Goal: Information Seeking & Learning: Find specific fact

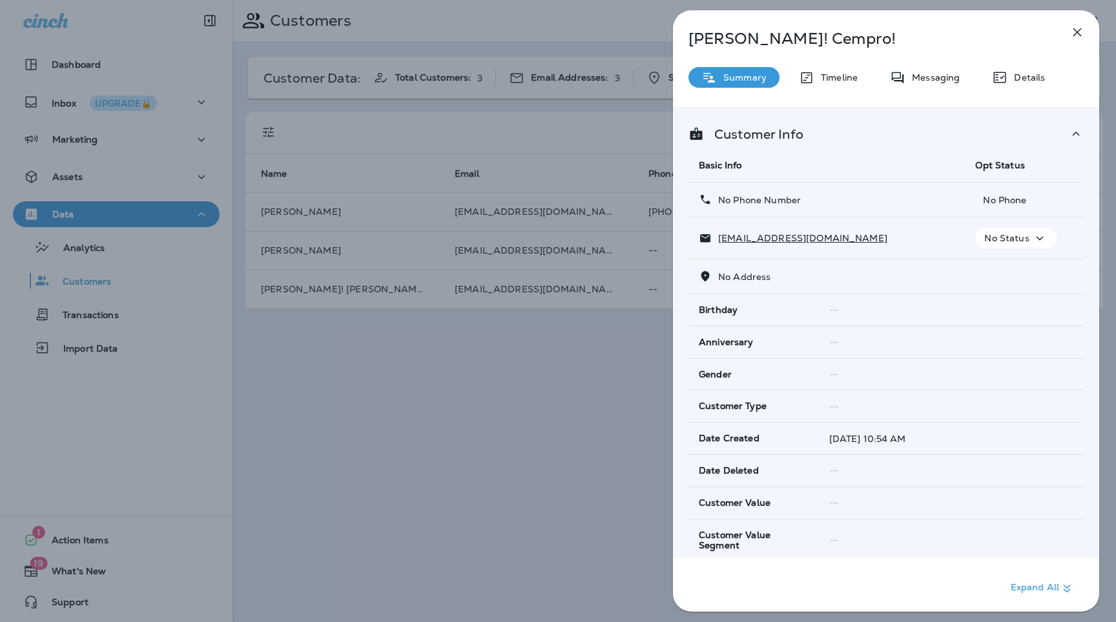
scroll to position [717, 0]
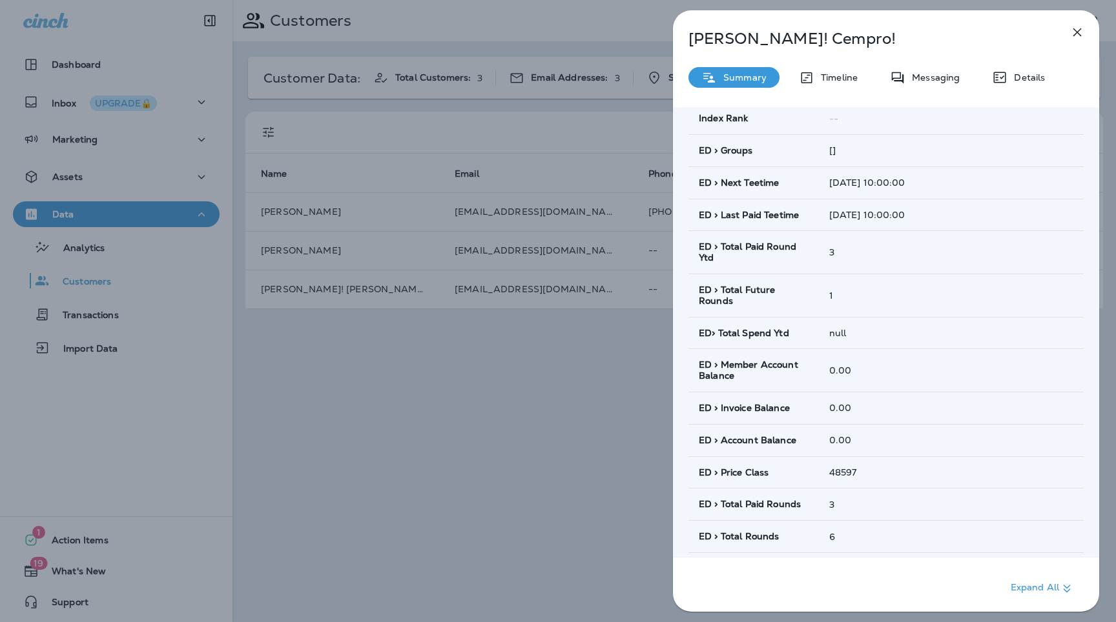
click at [1077, 25] on icon "button" at bounding box center [1076, 32] width 15 height 15
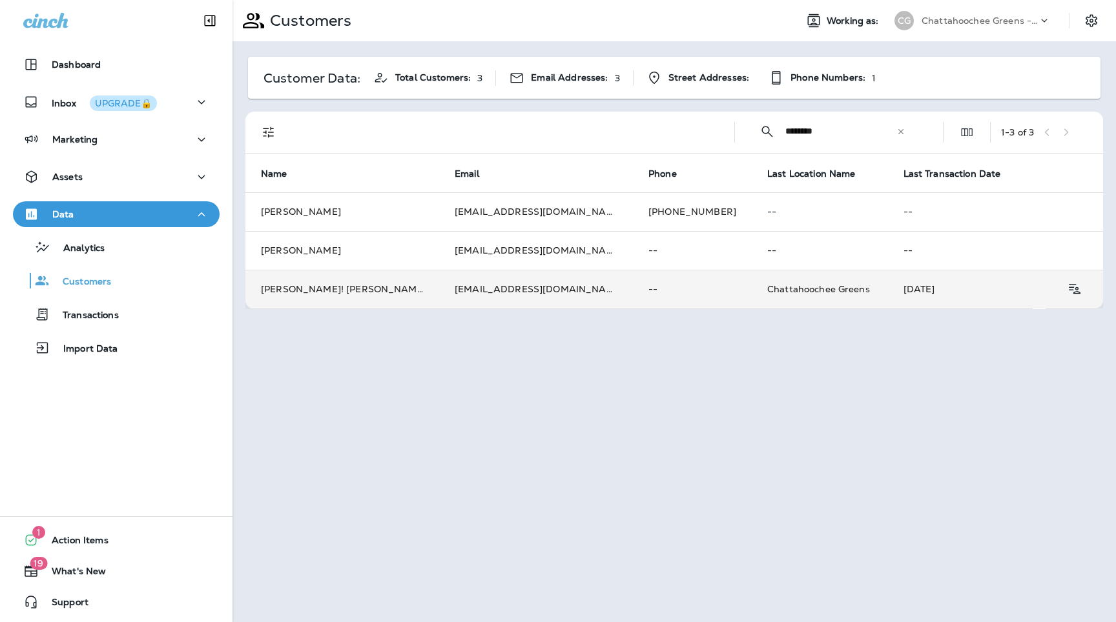
click at [556, 300] on td "[EMAIL_ADDRESS][DOMAIN_NAME]" at bounding box center [536, 289] width 194 height 39
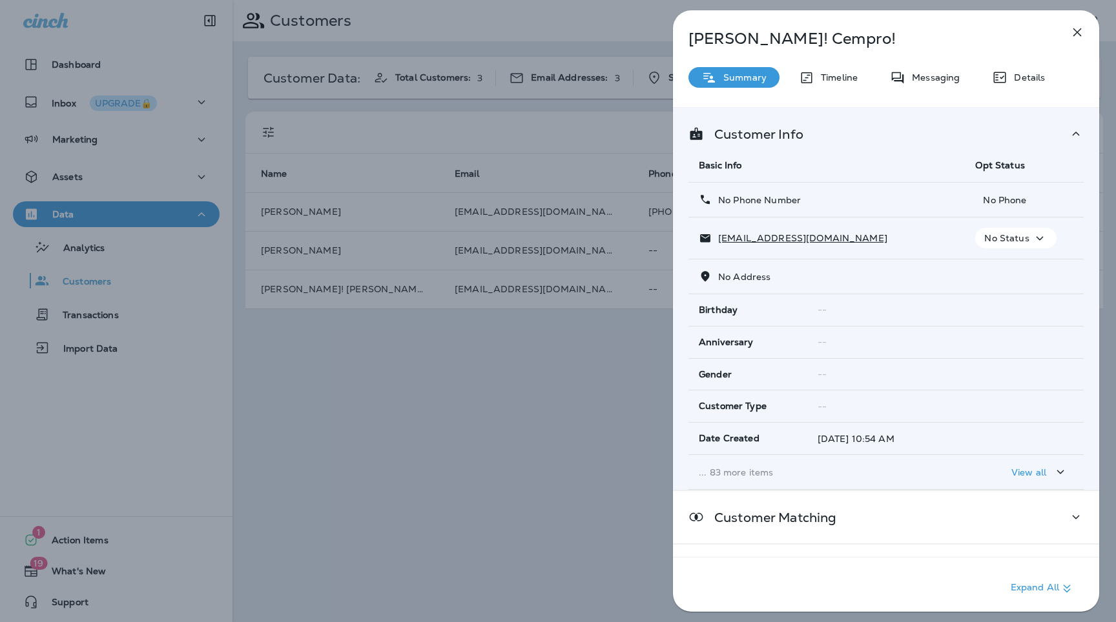
click at [732, 472] on p "... 83 more items" at bounding box center [827, 472] width 256 height 10
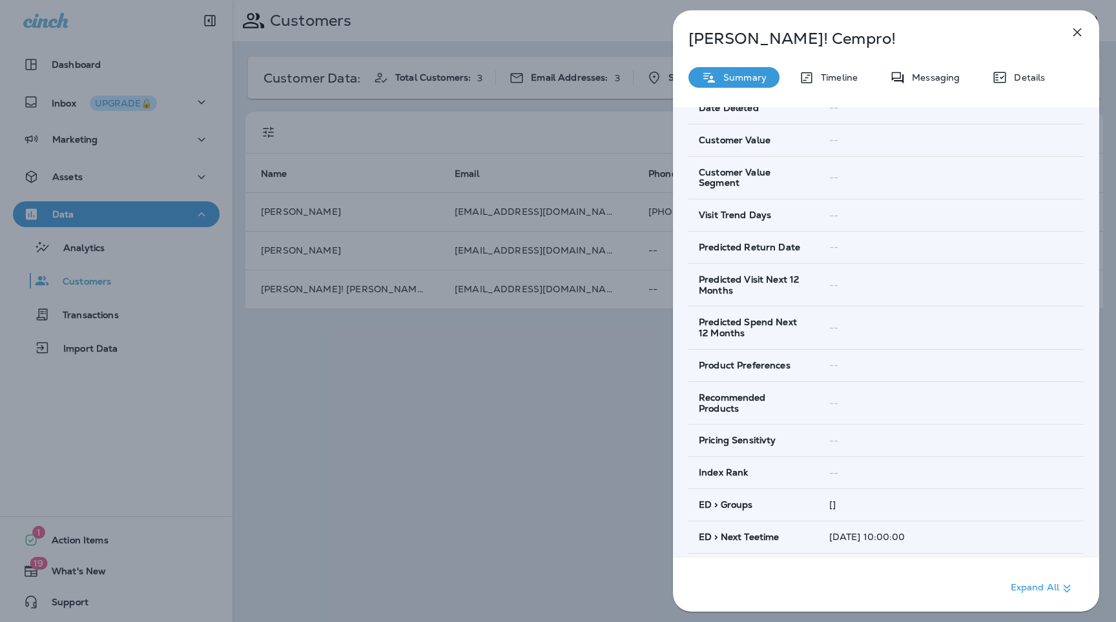
scroll to position [657, 0]
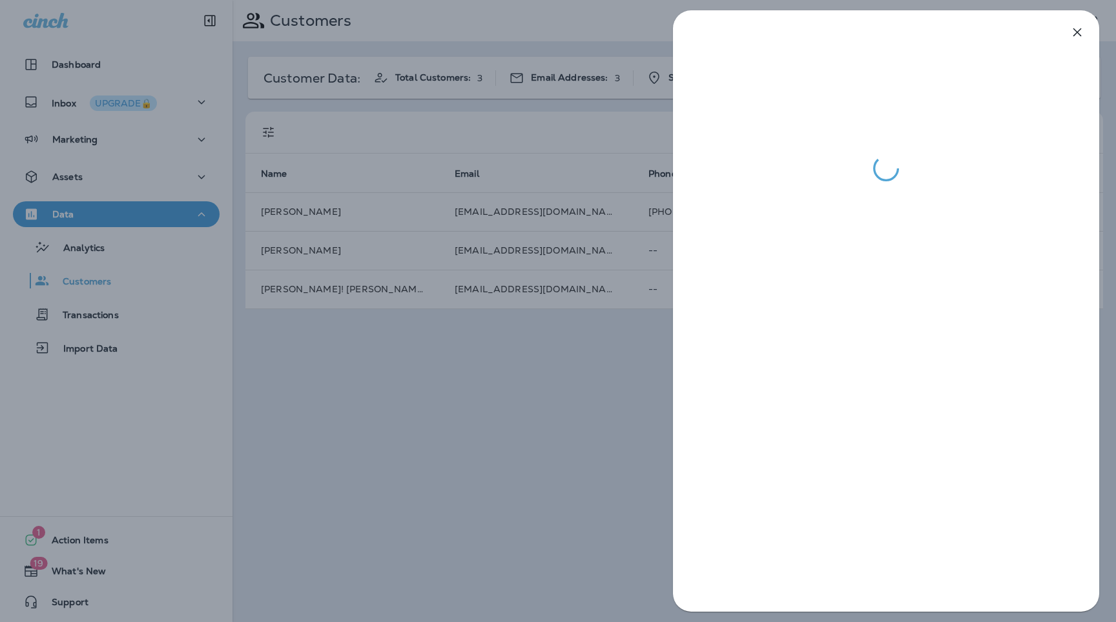
click at [608, 464] on div at bounding box center [558, 311] width 1116 height 622
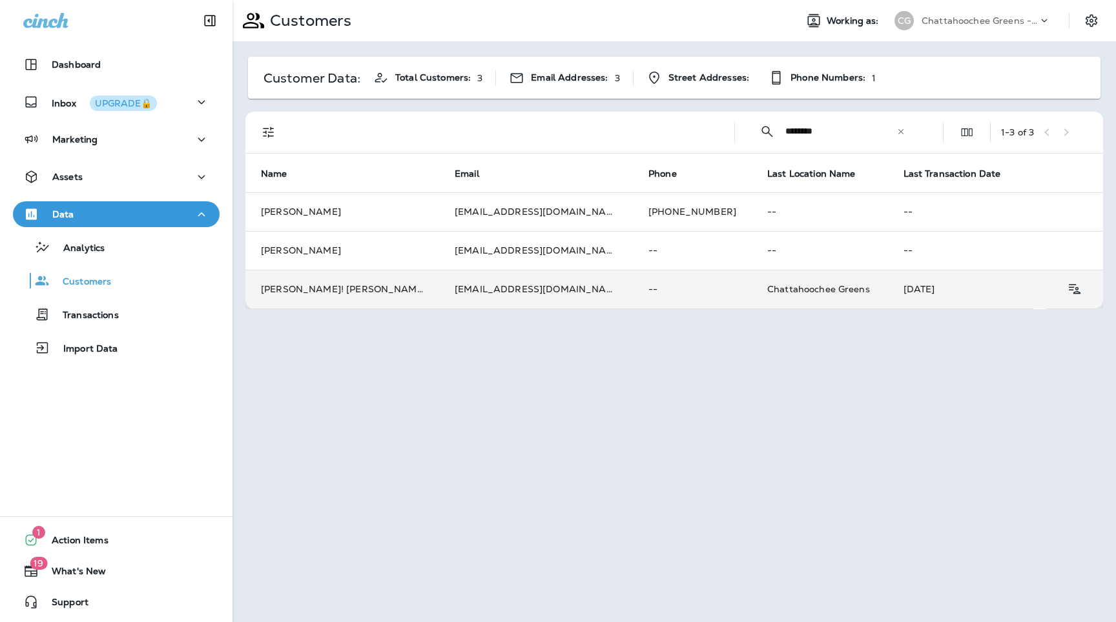
click at [544, 299] on td "[EMAIL_ADDRESS][DOMAIN_NAME]" at bounding box center [536, 289] width 194 height 39
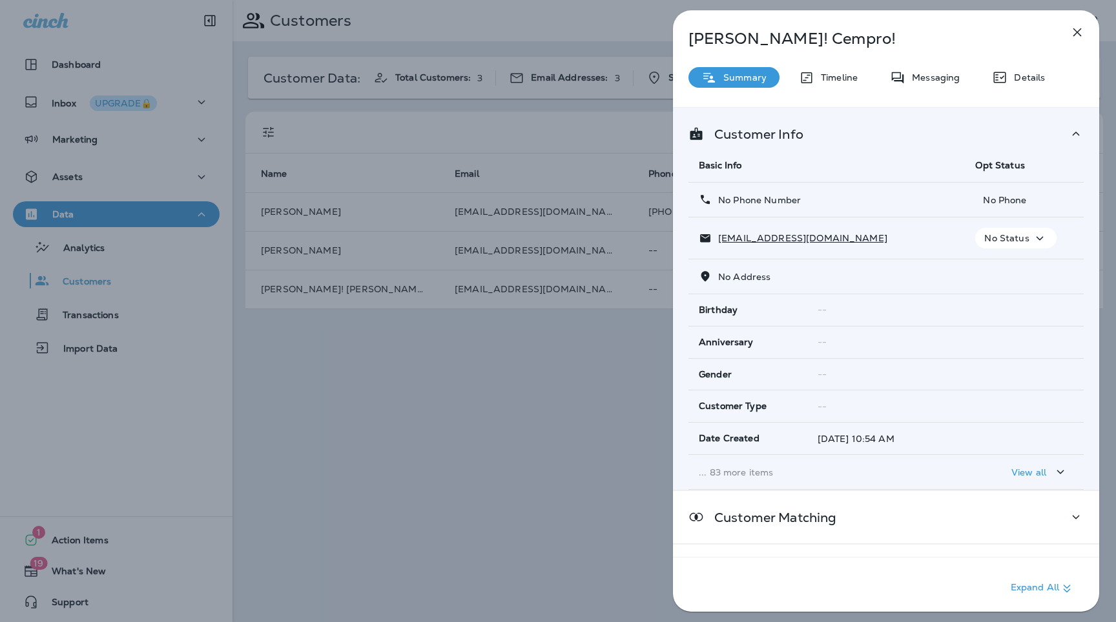
click at [766, 480] on td "... 83 more items" at bounding box center [826, 472] width 276 height 35
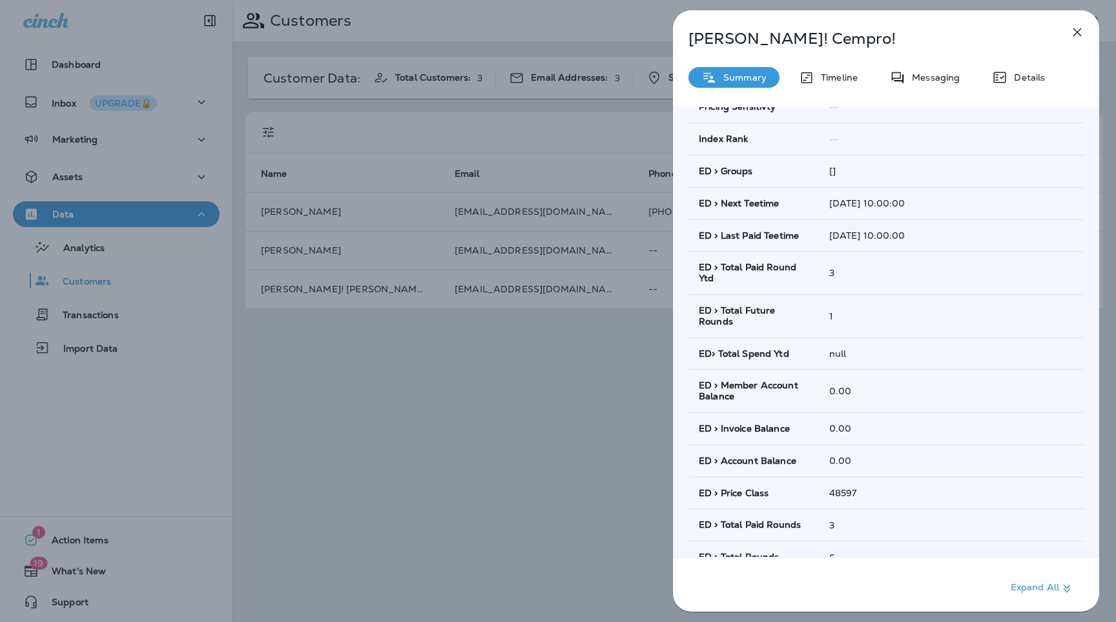
scroll to position [699, 0]
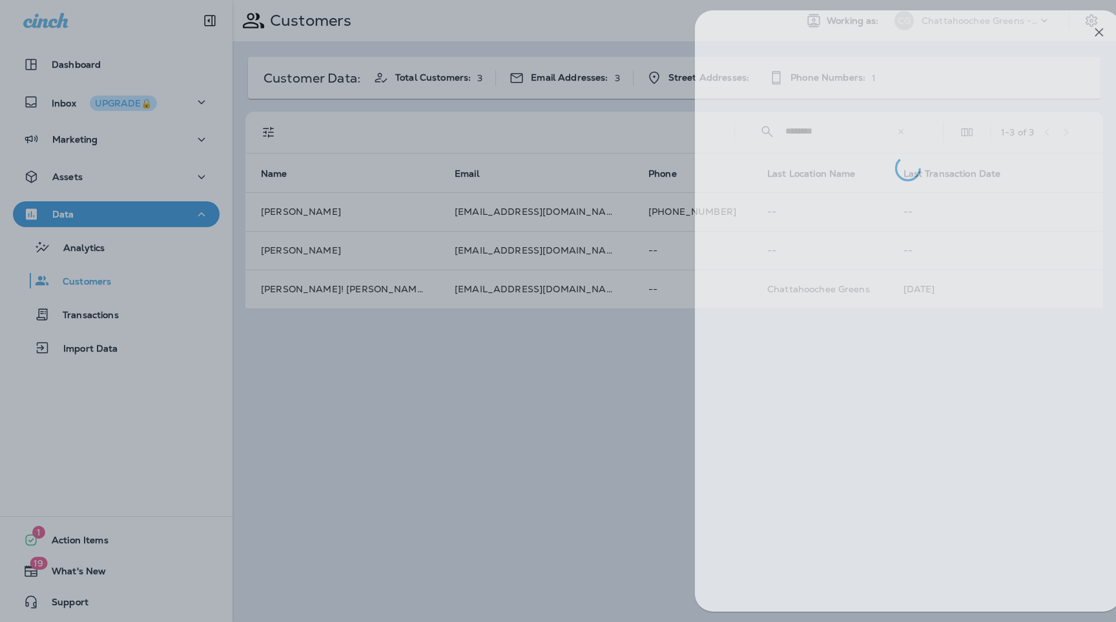
click at [618, 402] on div at bounding box center [580, 311] width 1116 height 622
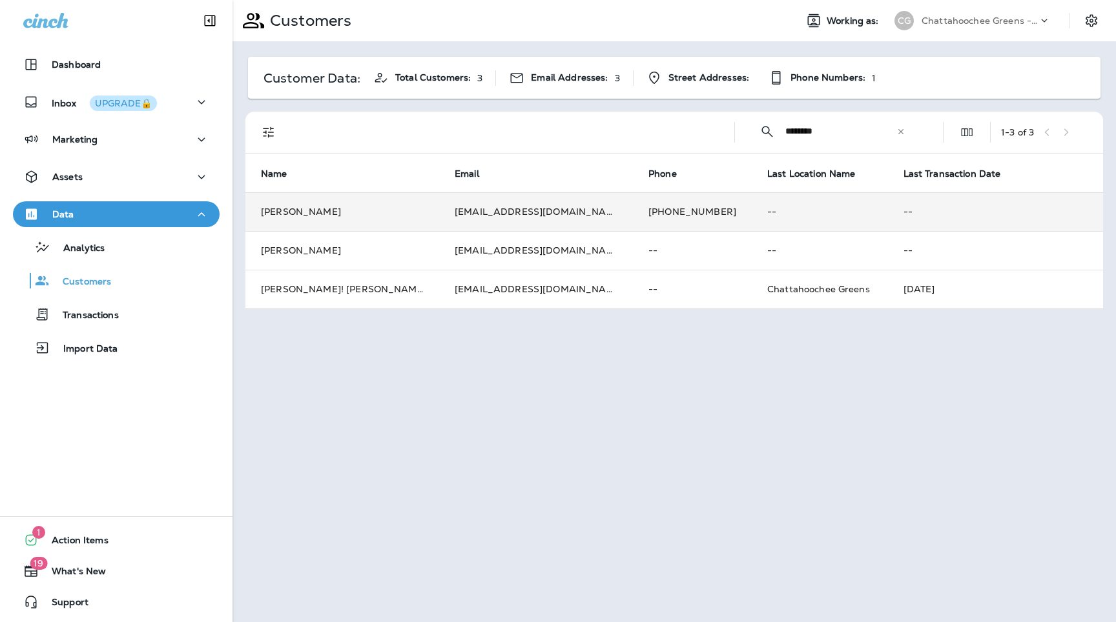
click at [524, 224] on td "[EMAIL_ADDRESS][DOMAIN_NAME]" at bounding box center [536, 211] width 194 height 39
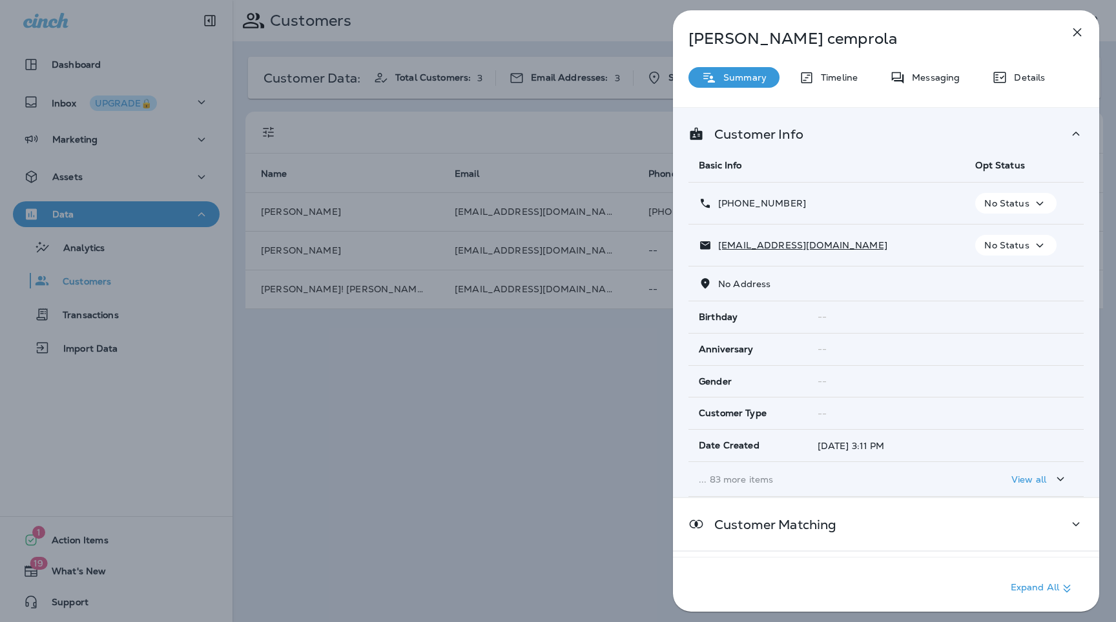
click at [749, 484] on p "... 83 more items" at bounding box center [827, 480] width 256 height 10
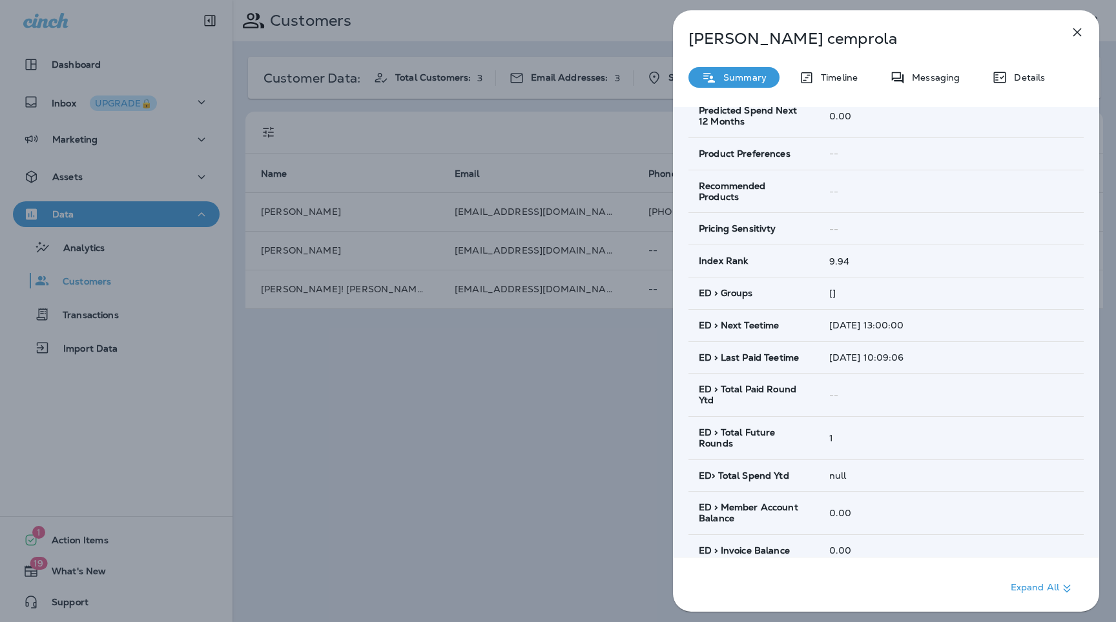
scroll to position [724, 0]
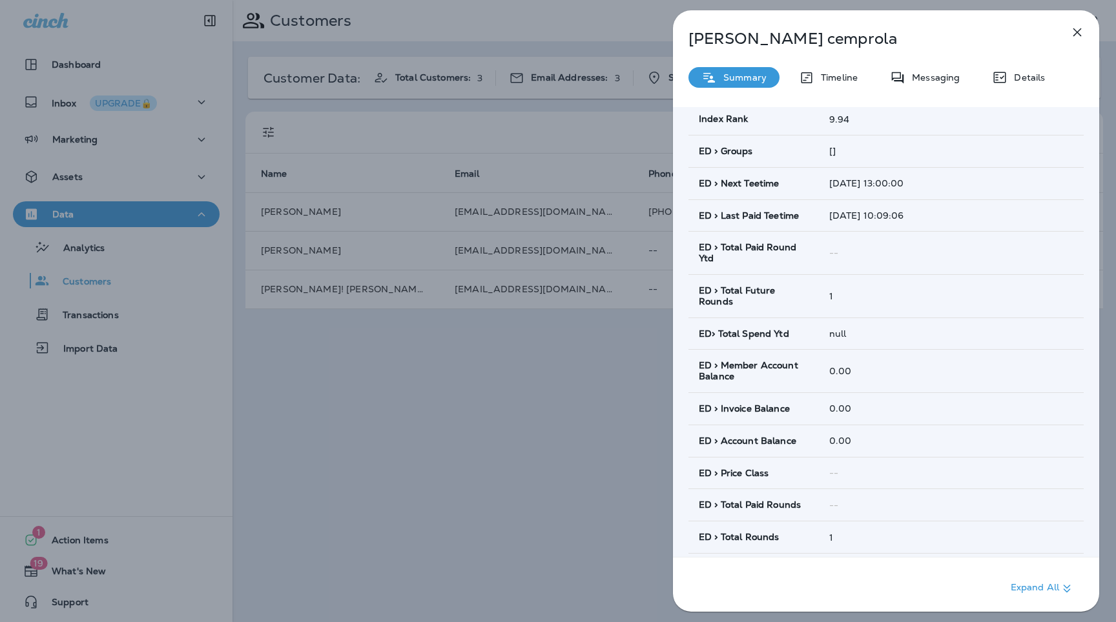
click at [1075, 37] on icon "button" at bounding box center [1076, 32] width 15 height 15
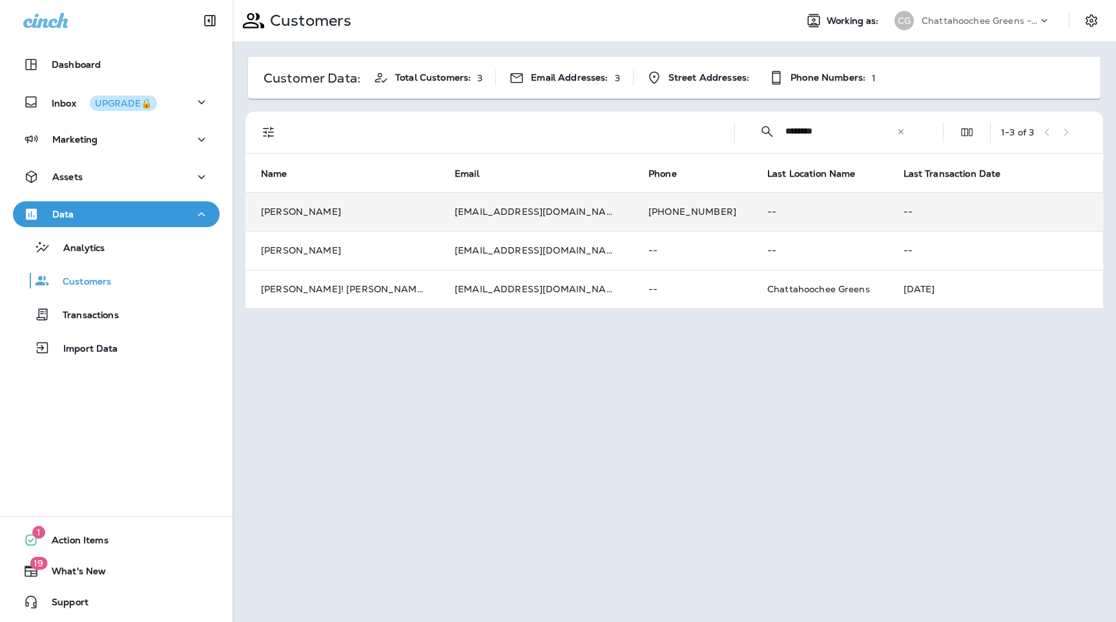
click at [526, 222] on td "[EMAIL_ADDRESS][DOMAIN_NAME]" at bounding box center [536, 211] width 194 height 39
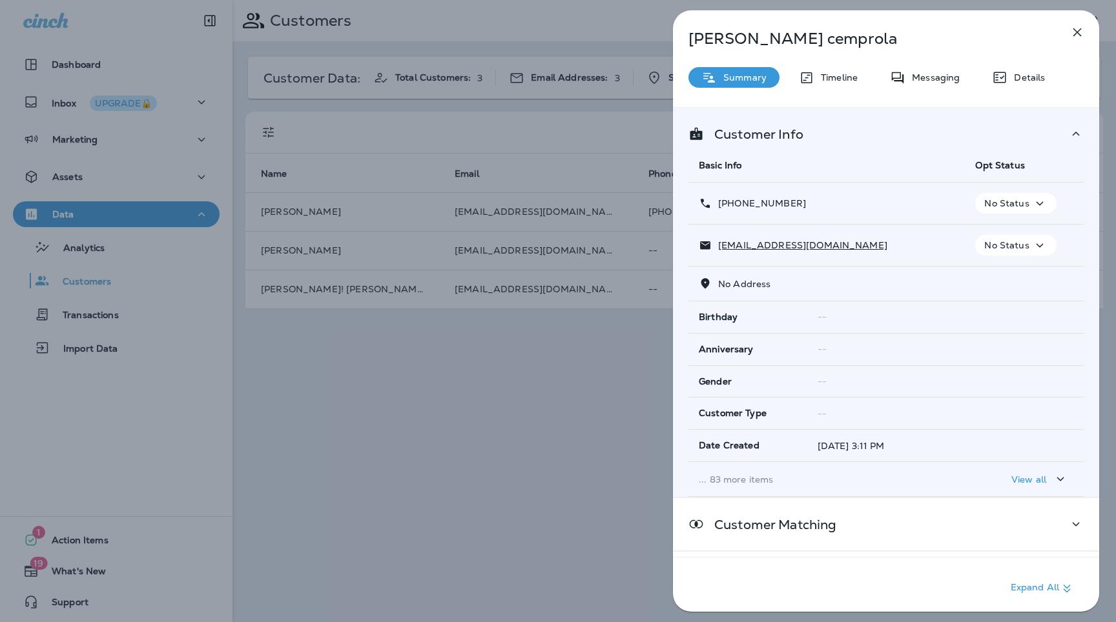
click at [727, 481] on p "... 83 more items" at bounding box center [827, 480] width 256 height 10
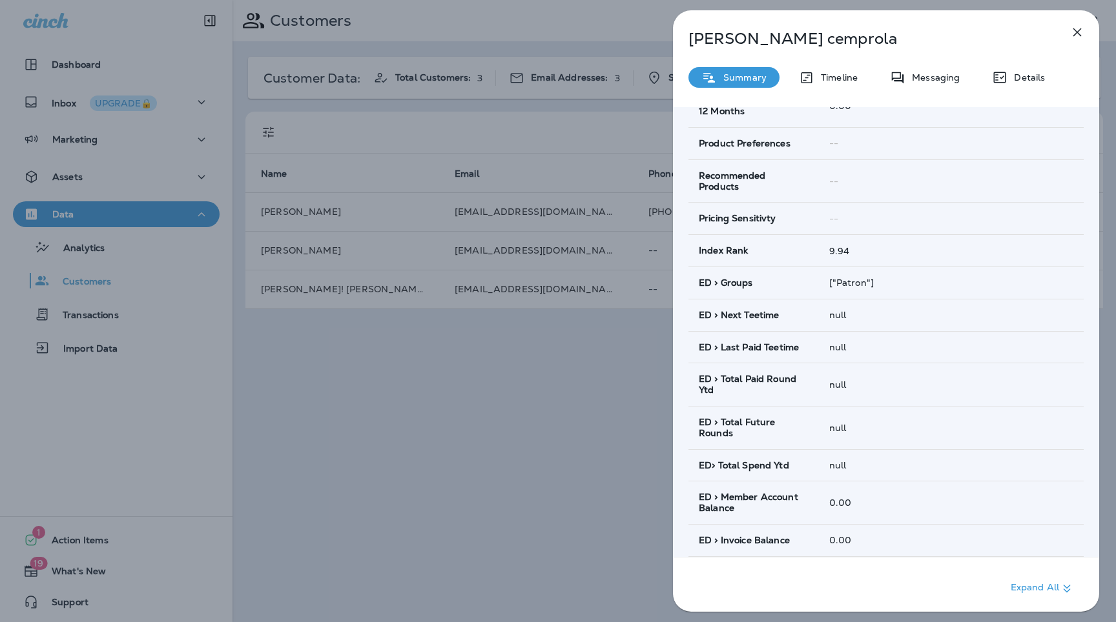
scroll to position [616, 0]
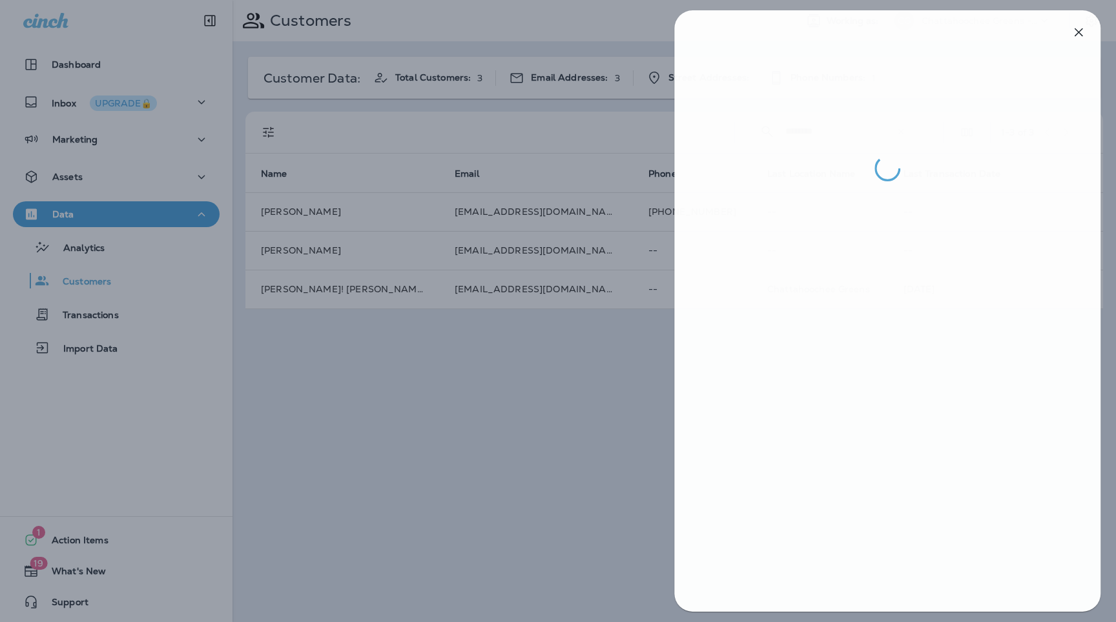
click at [557, 373] on div at bounding box center [559, 311] width 1116 height 622
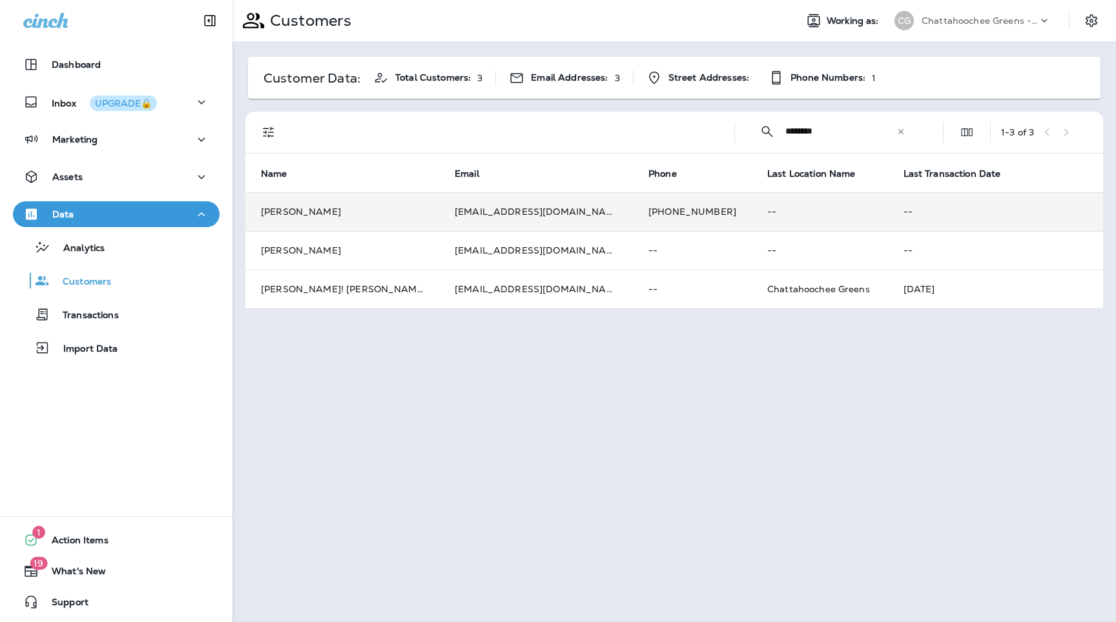
click at [345, 209] on td "[PERSON_NAME]" at bounding box center [342, 211] width 194 height 39
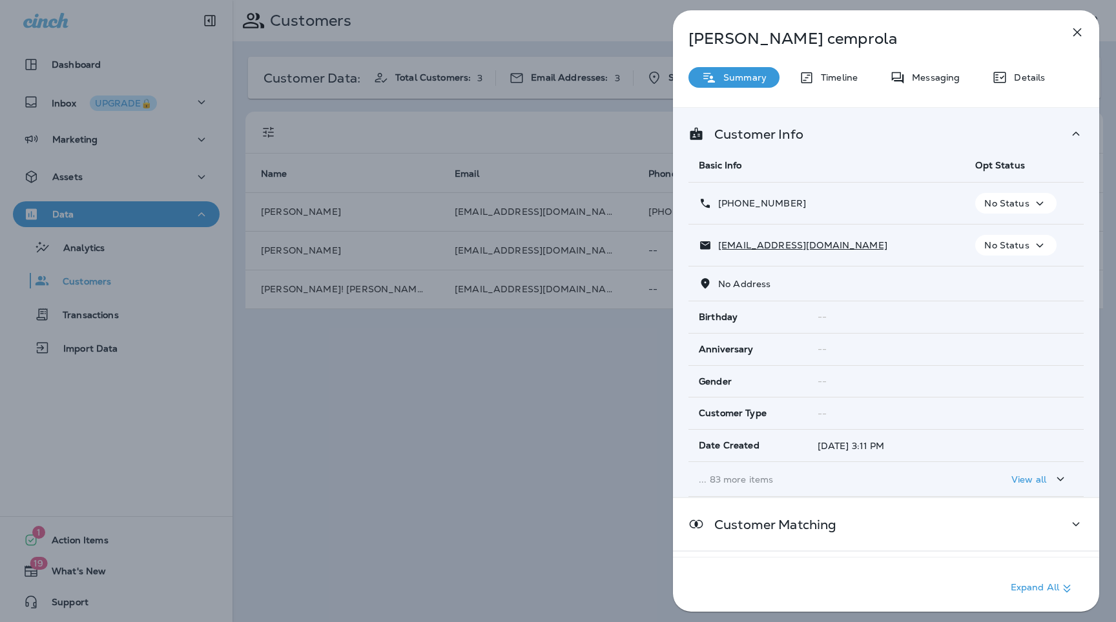
click at [717, 480] on p "... 83 more items" at bounding box center [827, 480] width 256 height 10
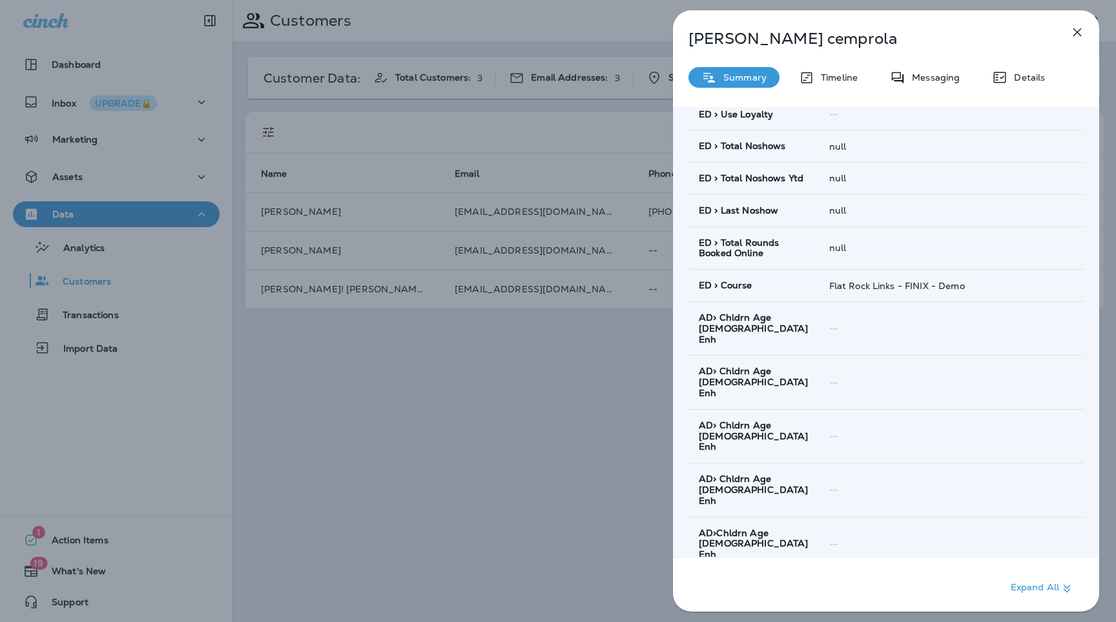
scroll to position [1301, 0]
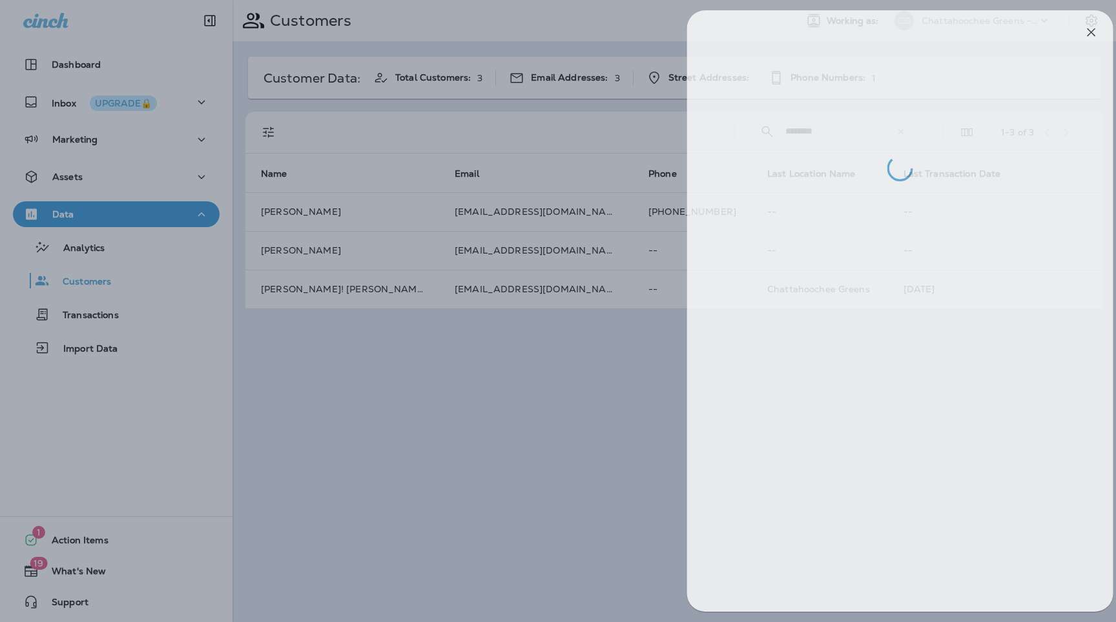
click at [538, 383] on div at bounding box center [572, 311] width 1116 height 622
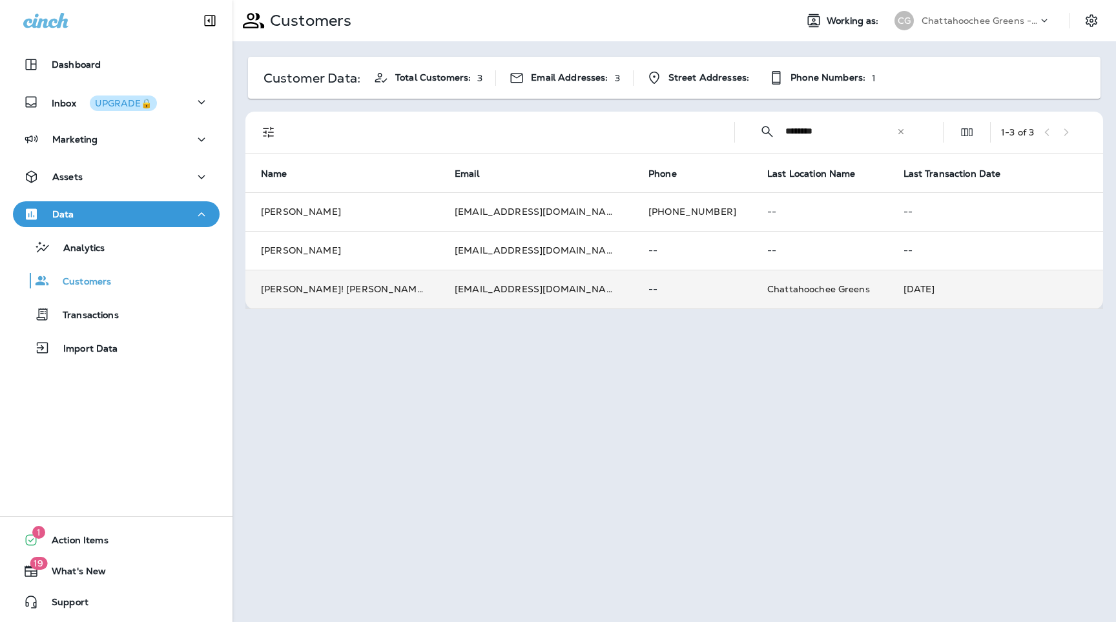
click at [394, 283] on td "[PERSON_NAME]! [PERSON_NAME]!" at bounding box center [342, 289] width 194 height 39
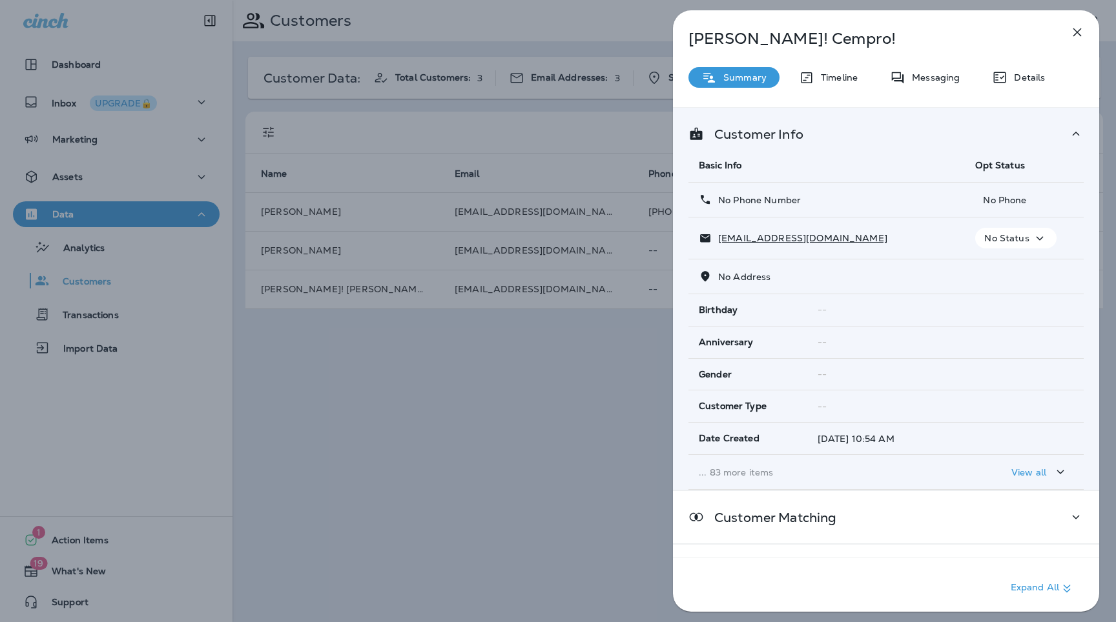
click at [713, 469] on p "... 83 more items" at bounding box center [827, 472] width 256 height 10
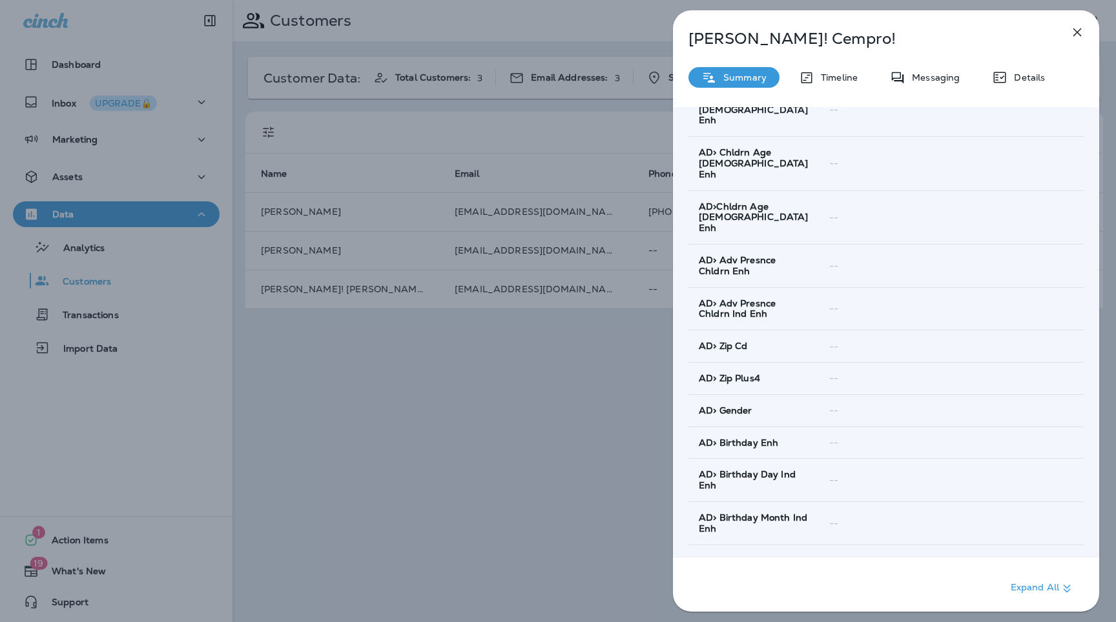
scroll to position [1401, 0]
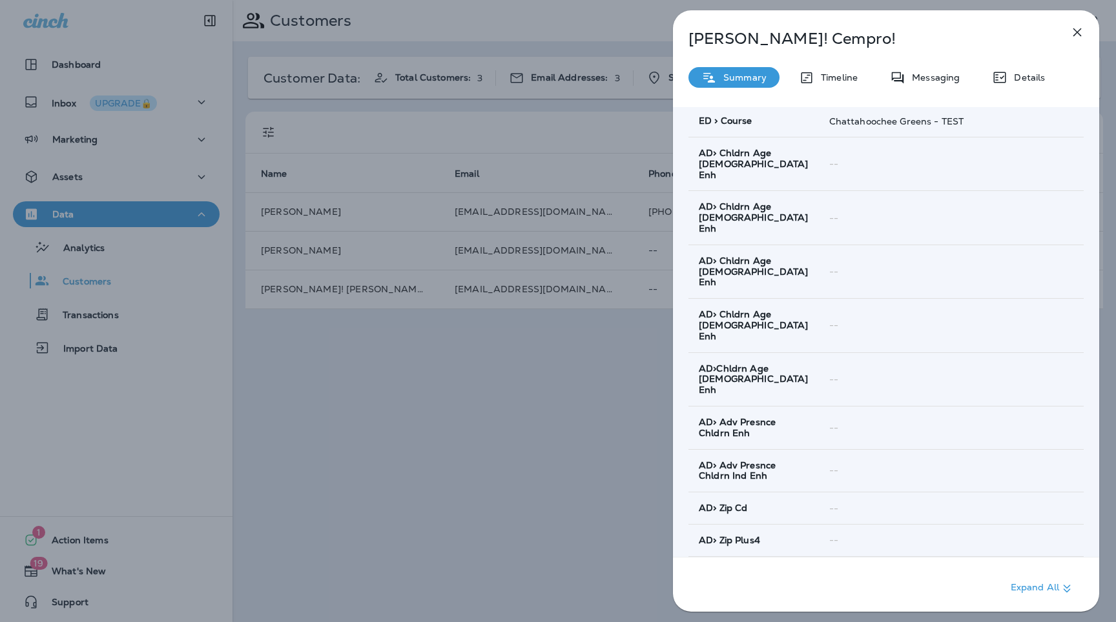
click at [551, 397] on div "[PERSON_NAME]! [PERSON_NAME]! Summary Timeline Messaging Details Customer Info …" at bounding box center [558, 311] width 1116 height 622
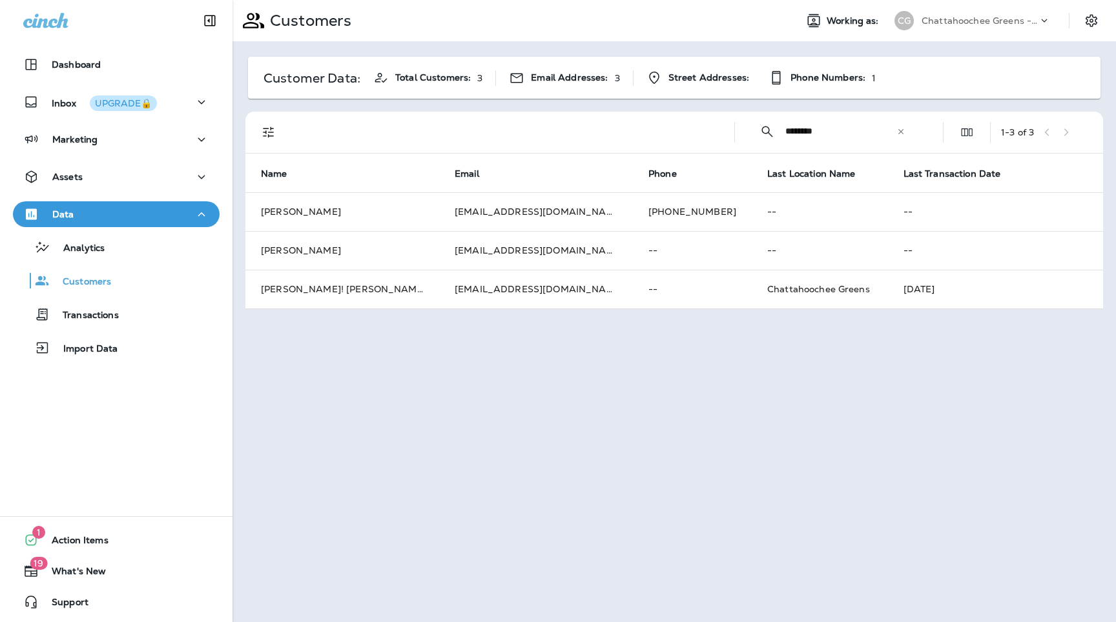
click at [284, 203] on td "[PERSON_NAME]" at bounding box center [342, 211] width 194 height 39
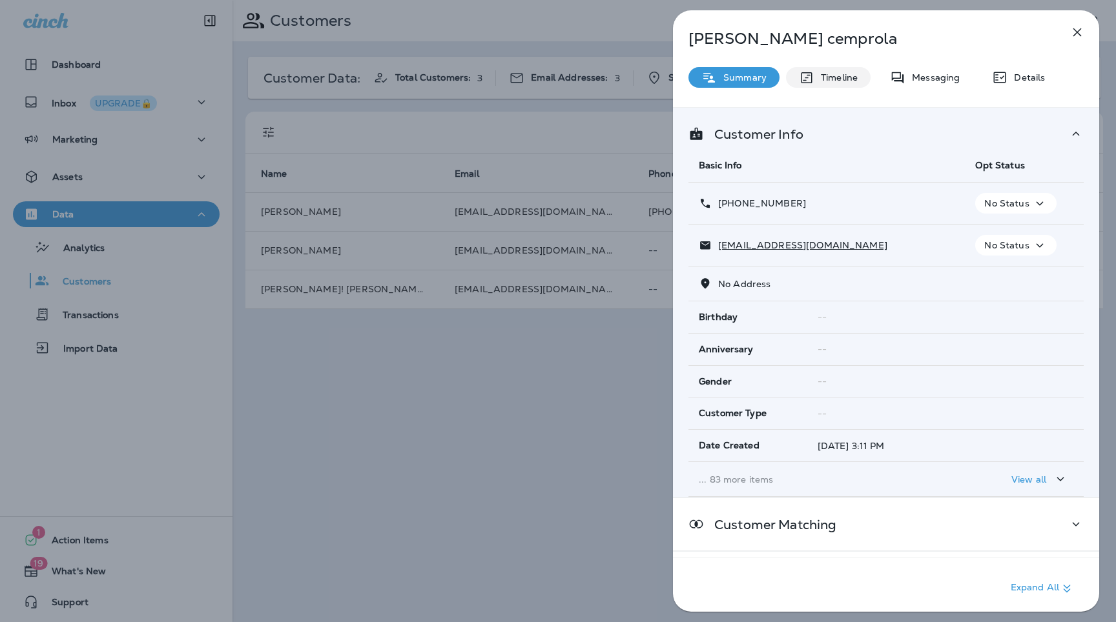
click at [819, 76] on p "Timeline" at bounding box center [835, 77] width 43 height 10
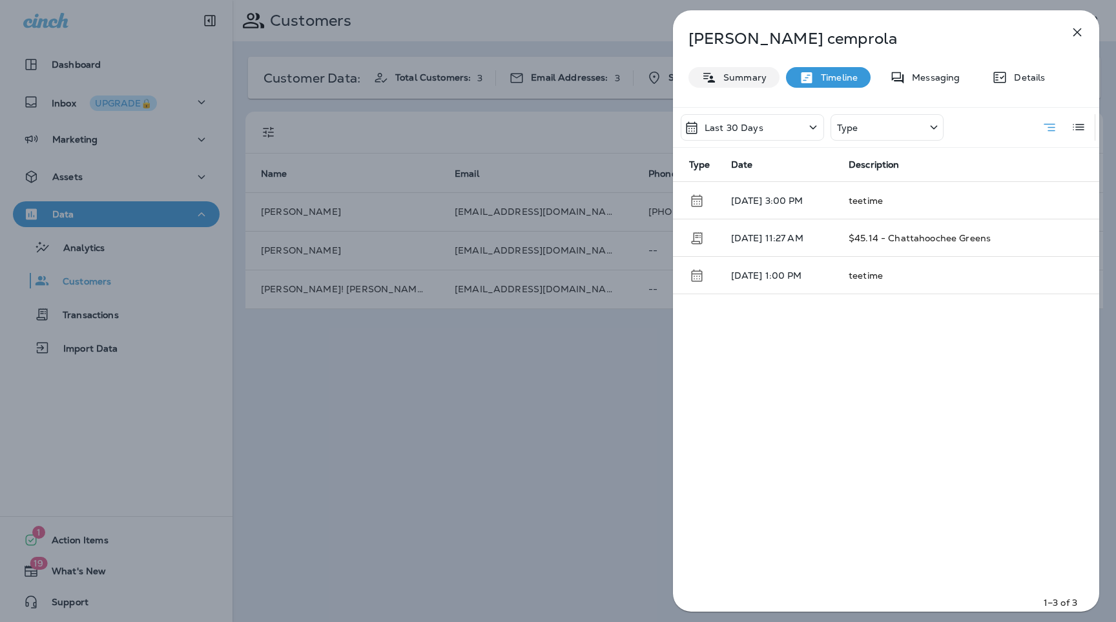
click at [733, 77] on p "Summary" at bounding box center [742, 77] width 50 height 10
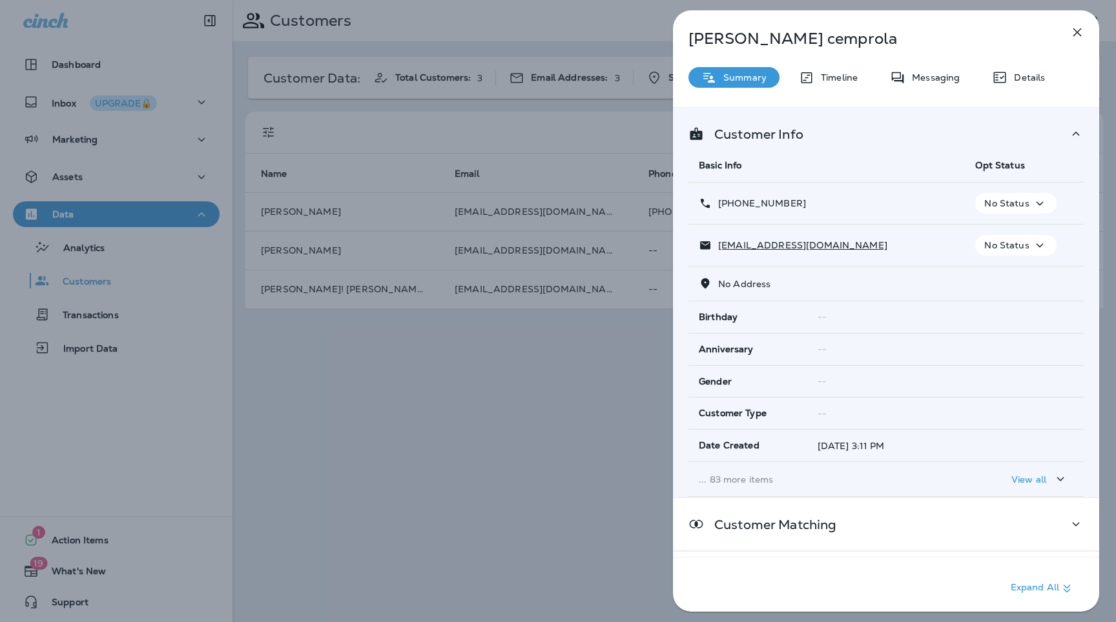
click at [746, 484] on p "... 83 more items" at bounding box center [827, 480] width 256 height 10
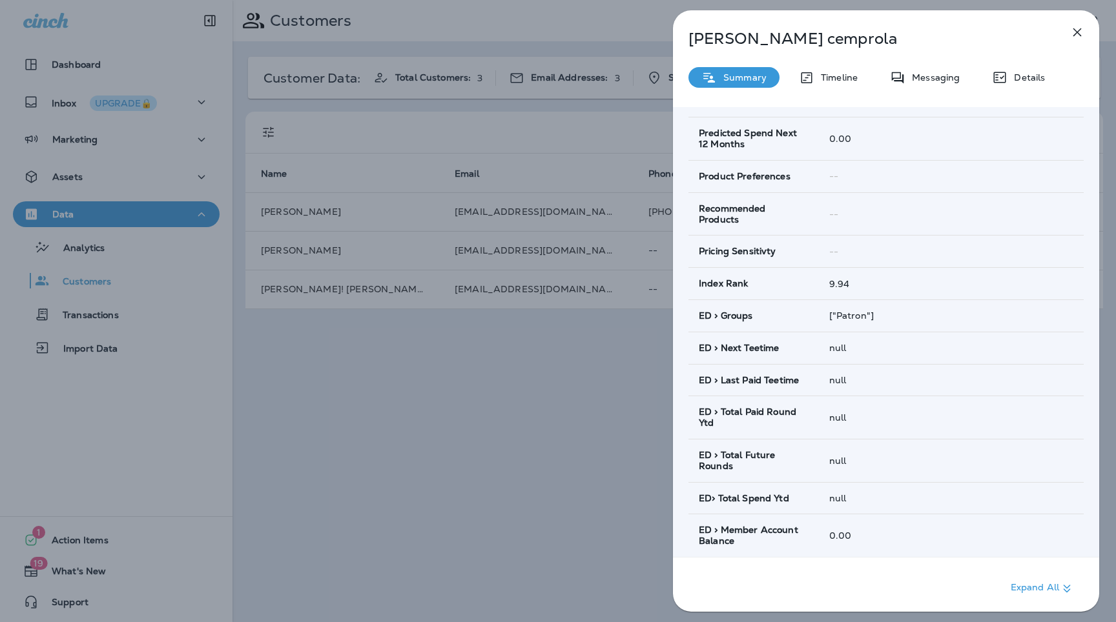
scroll to position [620, 0]
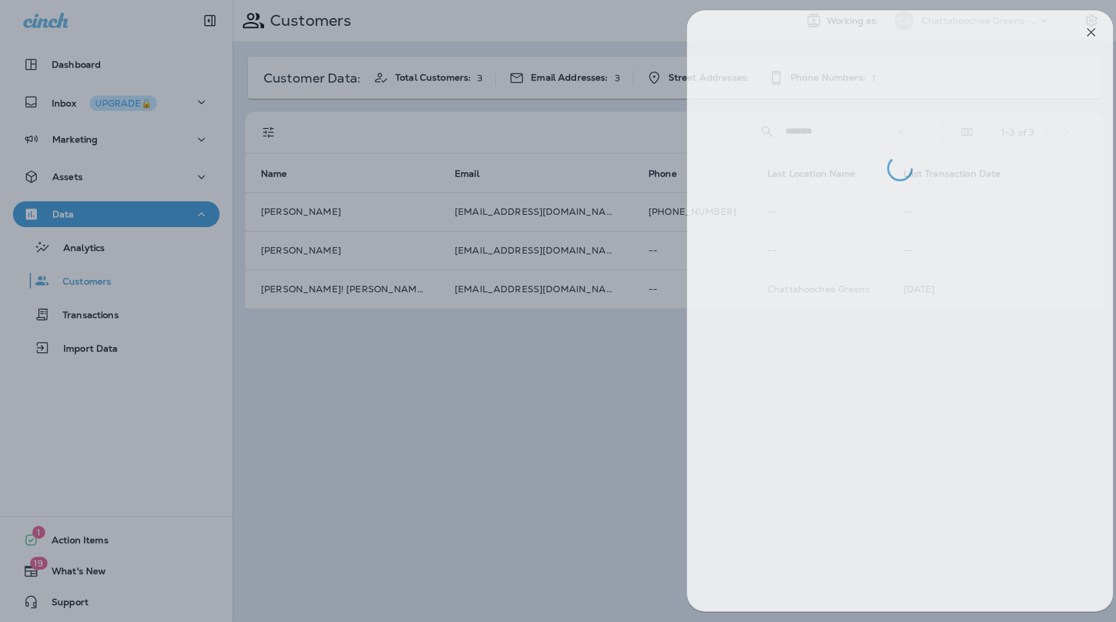
click at [560, 413] on div at bounding box center [572, 311] width 1116 height 622
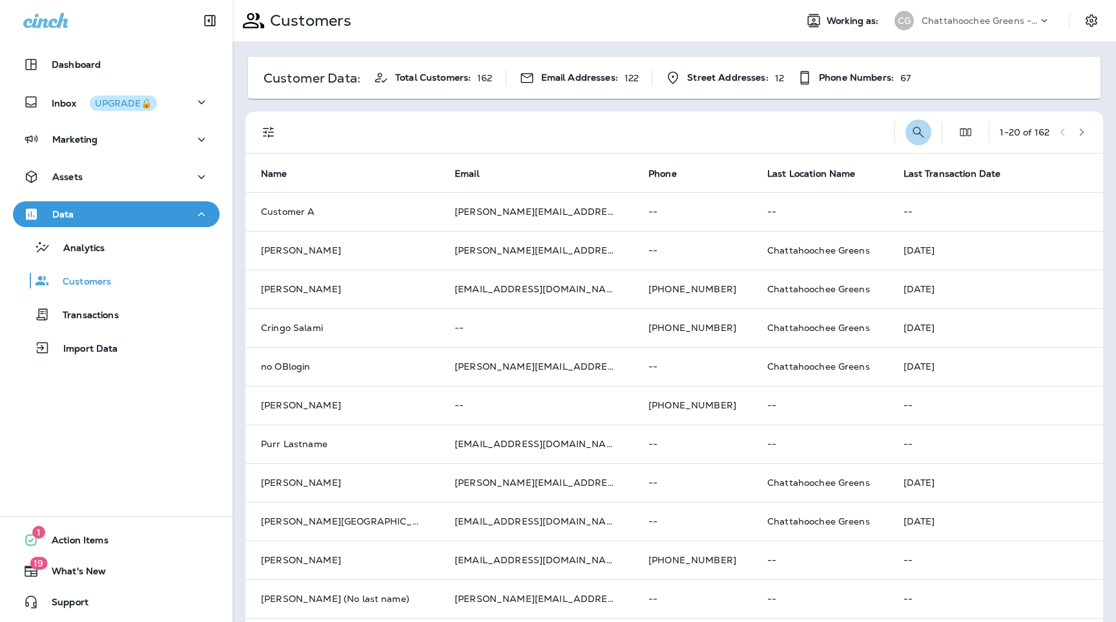
click at [922, 136] on icon "Search Customers" at bounding box center [917, 132] width 15 height 15
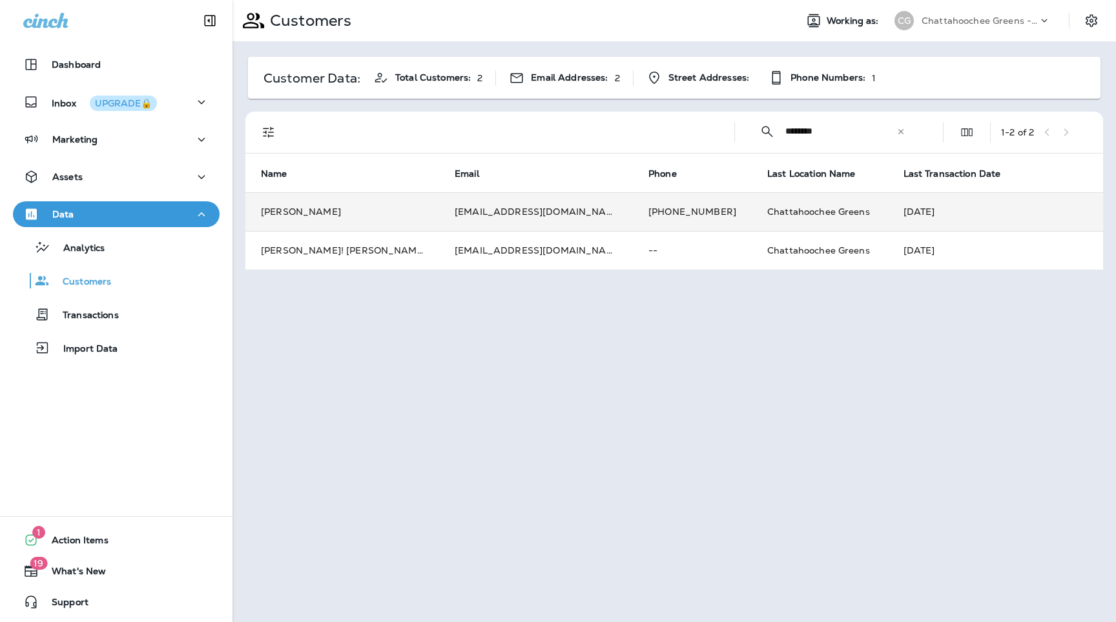
click at [369, 218] on td "[PERSON_NAME]" at bounding box center [342, 211] width 194 height 39
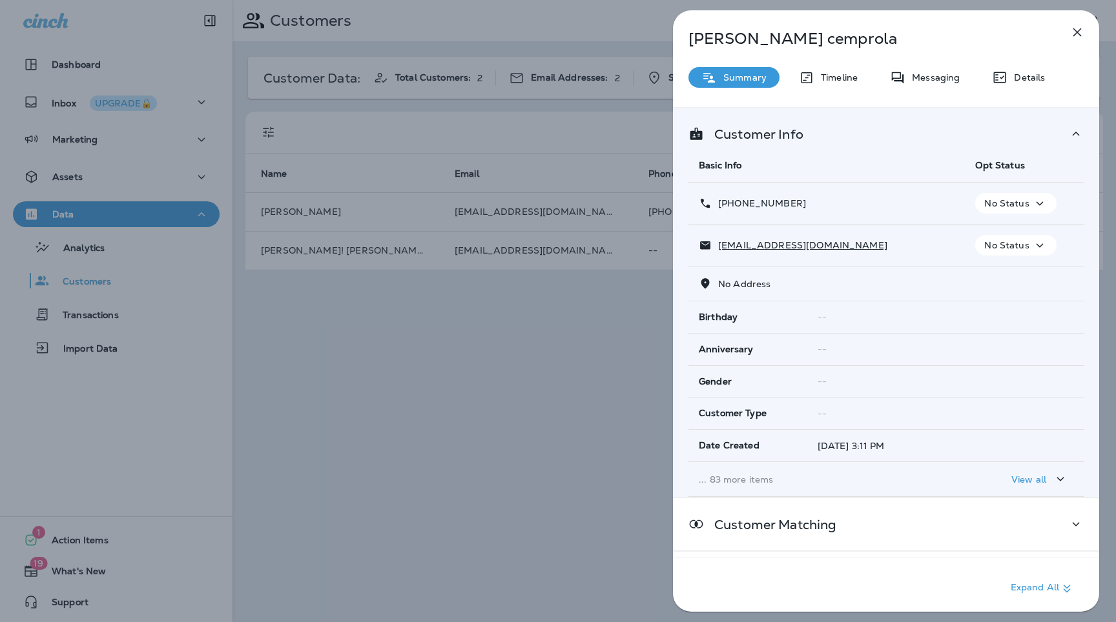
click at [731, 487] on td "... 83 more items" at bounding box center [826, 479] width 276 height 35
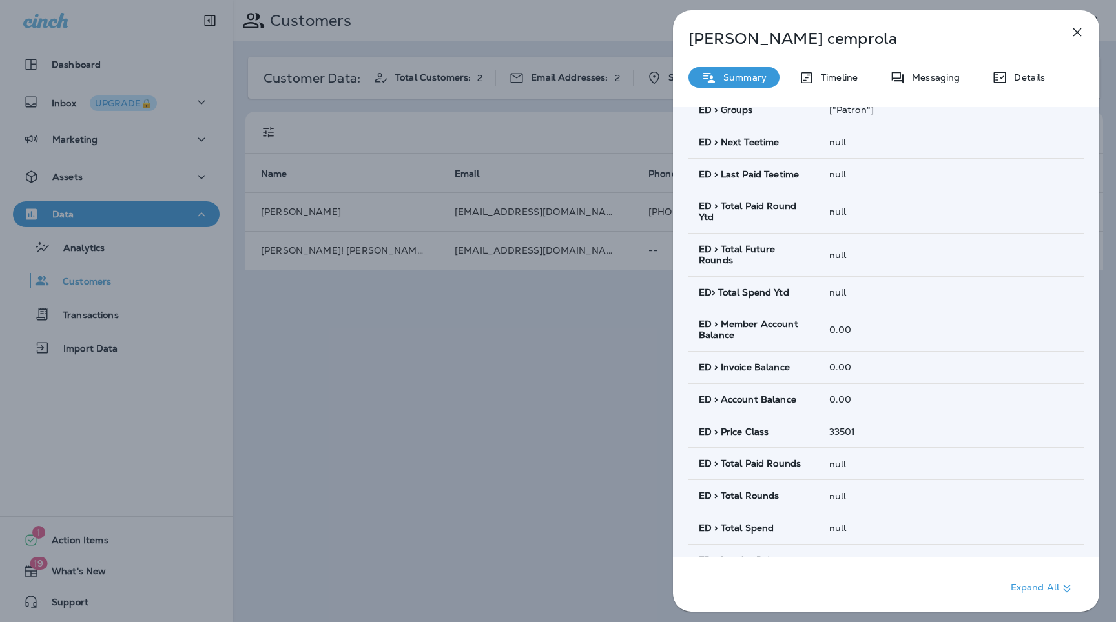
scroll to position [643, 0]
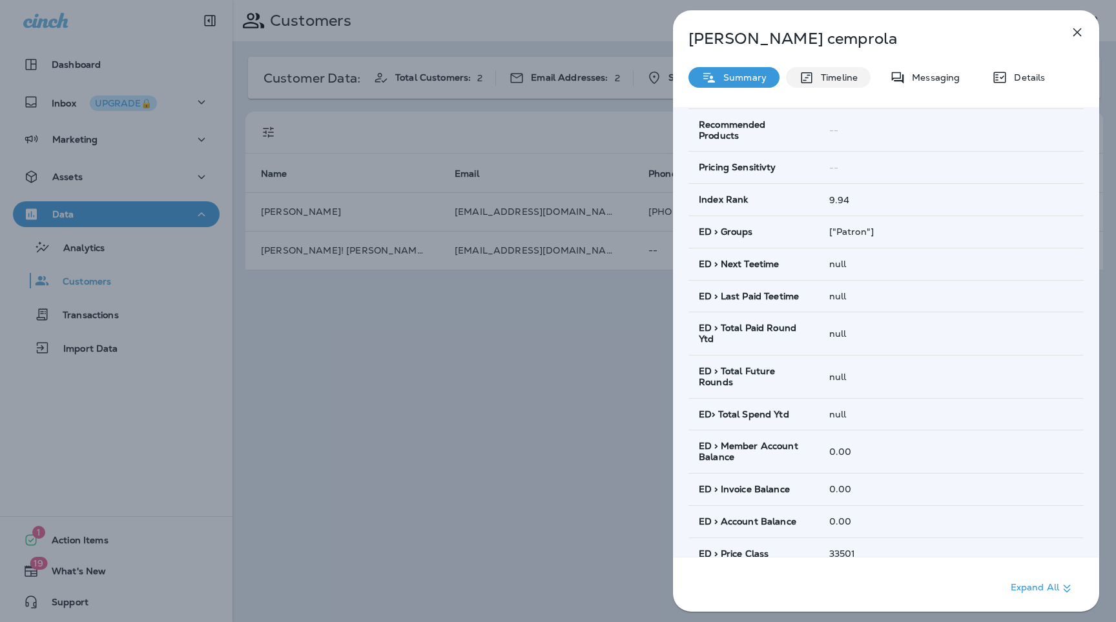
click at [830, 72] on p "Timeline" at bounding box center [835, 77] width 43 height 10
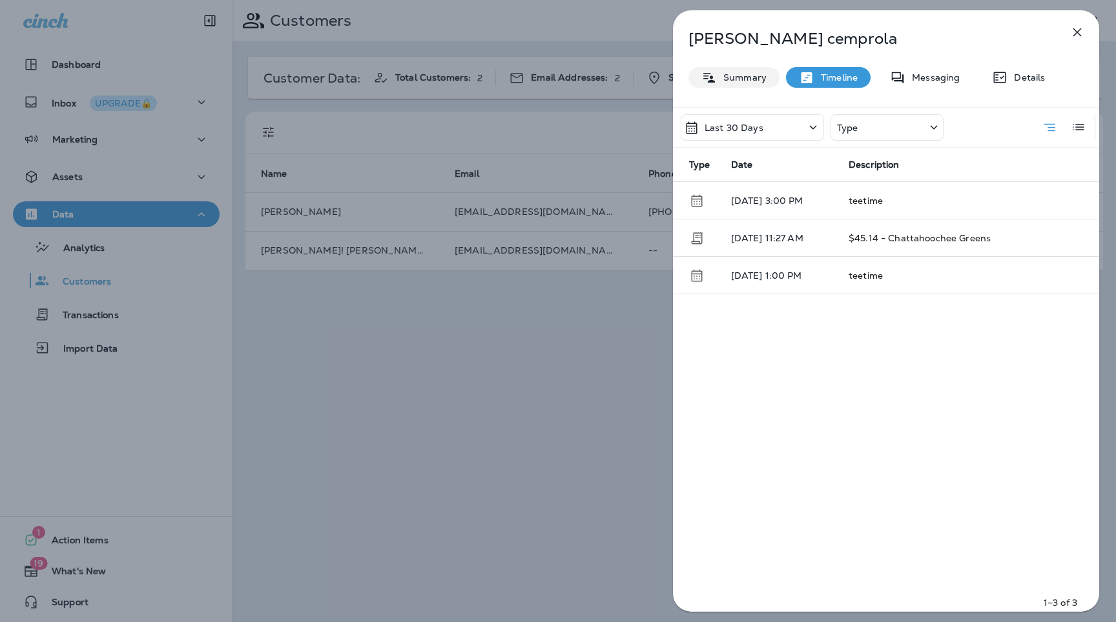
click at [753, 79] on p "Summary" at bounding box center [742, 77] width 50 height 10
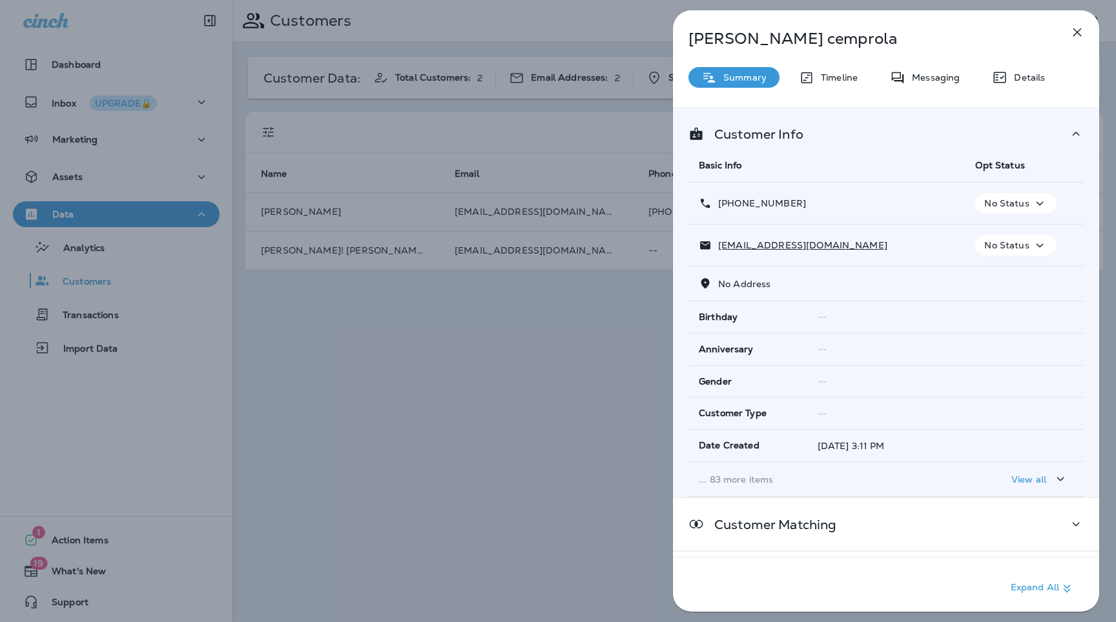
scroll to position [57, 0]
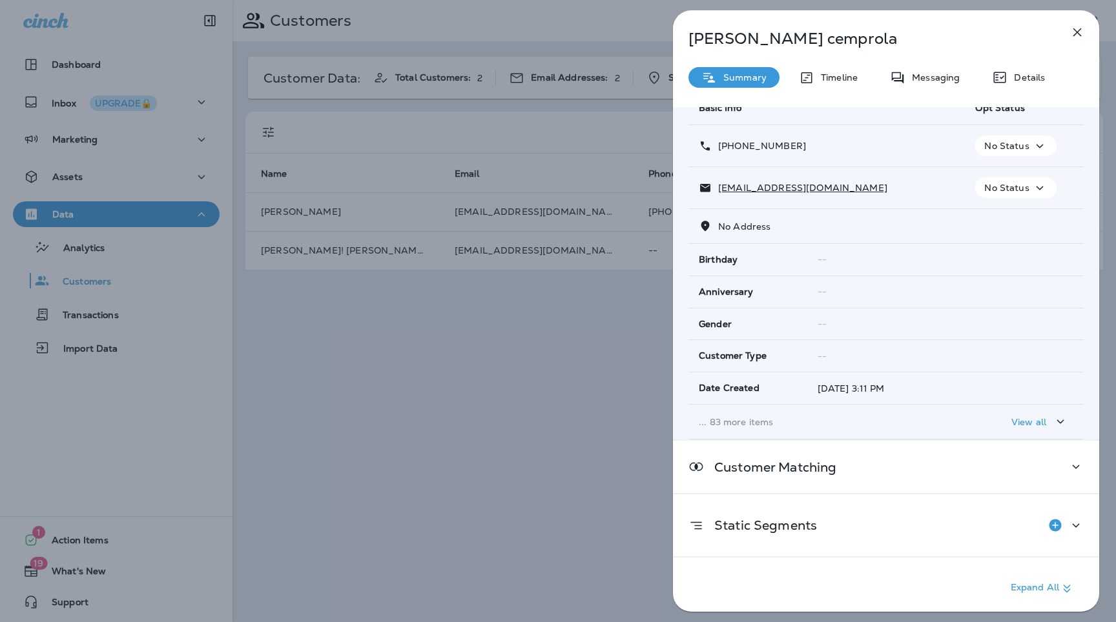
click at [749, 415] on td "... 83 more items" at bounding box center [826, 422] width 276 height 35
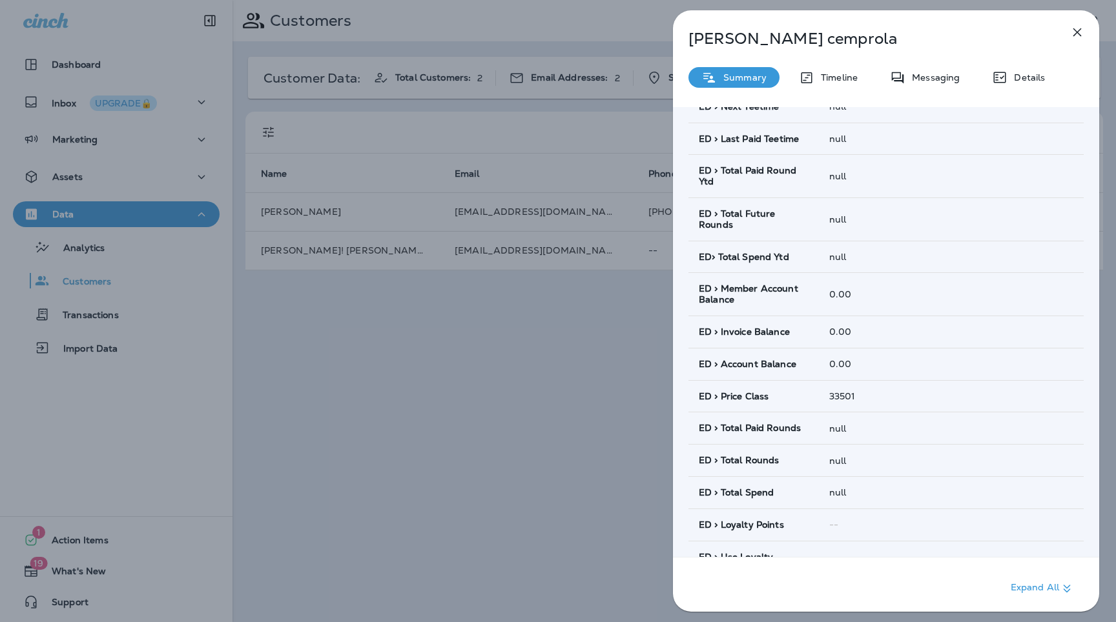
scroll to position [803, 0]
click at [1076, 31] on icon "button" at bounding box center [1077, 32] width 8 height 8
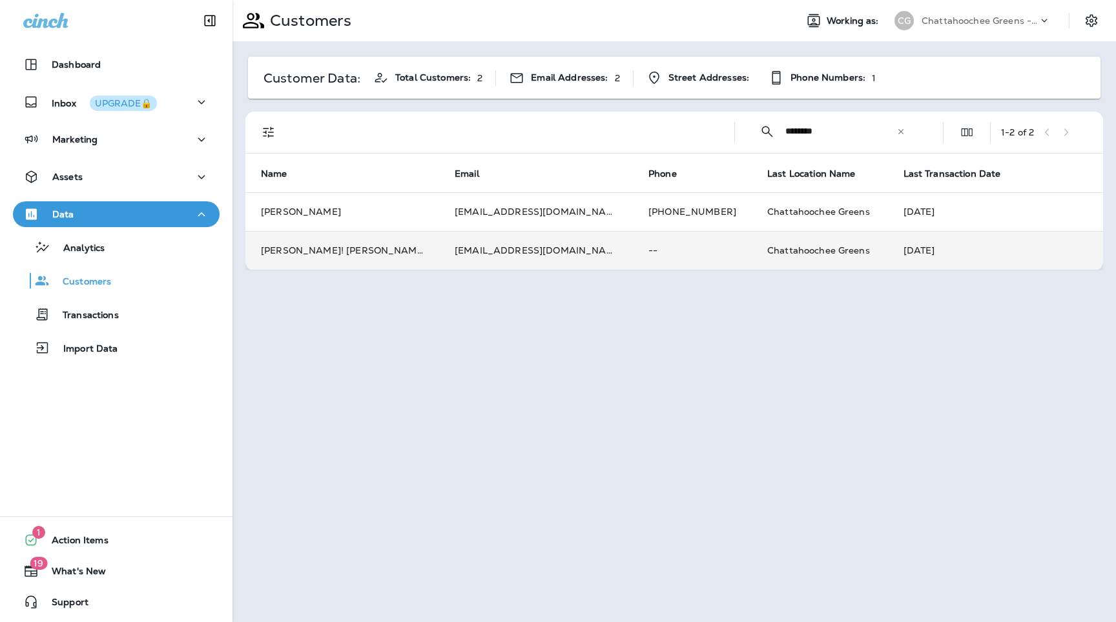
click at [502, 260] on td "[EMAIL_ADDRESS][DOMAIN_NAME]" at bounding box center [536, 250] width 194 height 39
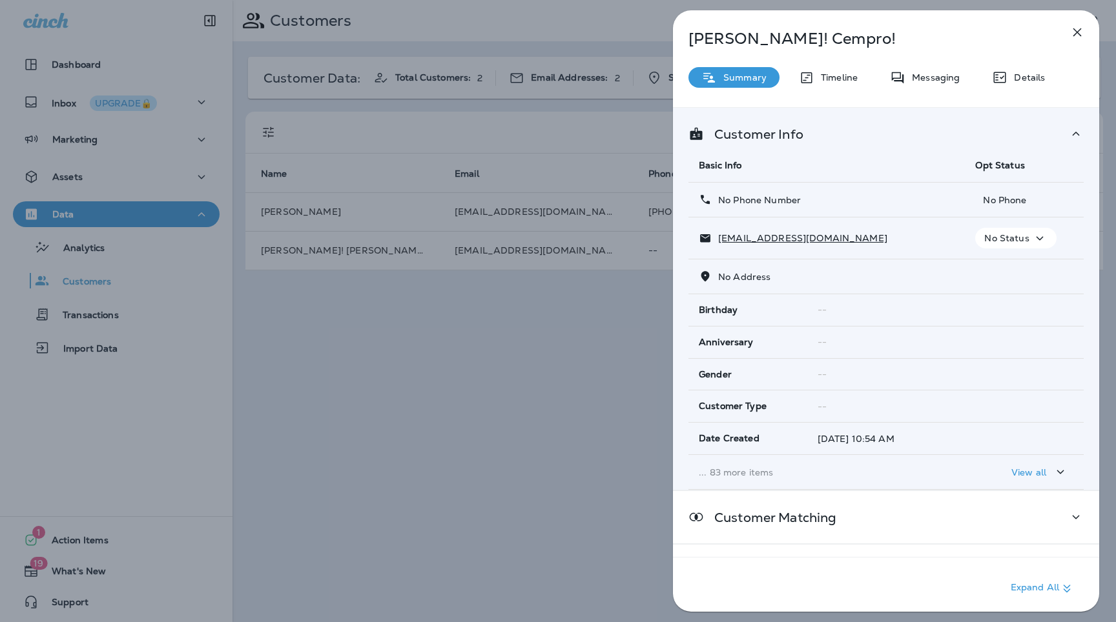
click at [736, 465] on td "... 83 more items" at bounding box center [826, 472] width 276 height 35
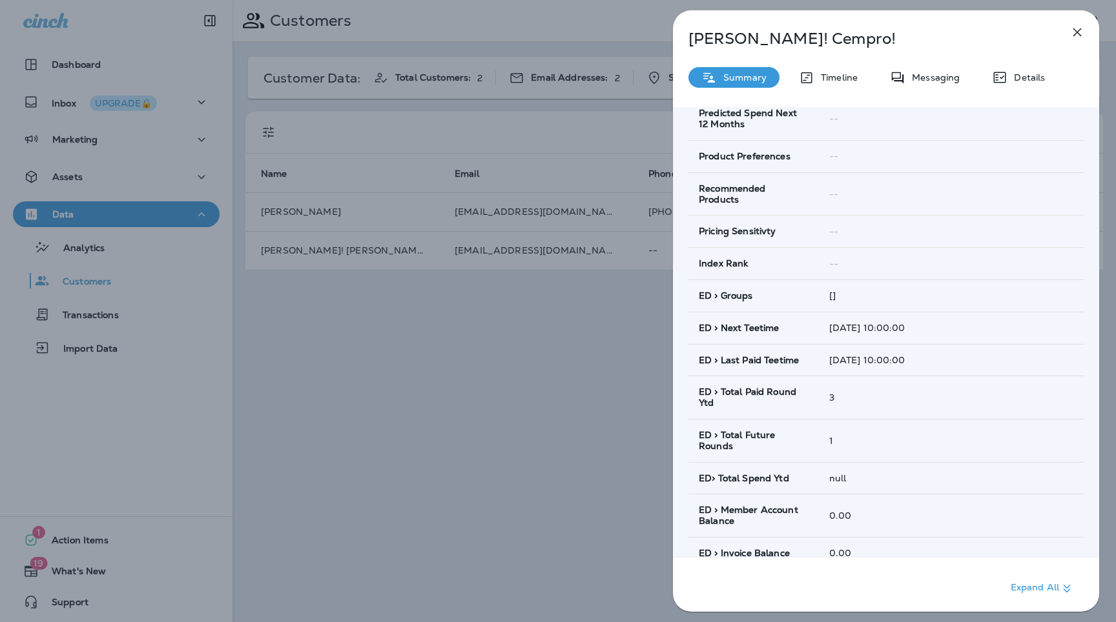
scroll to position [583, 0]
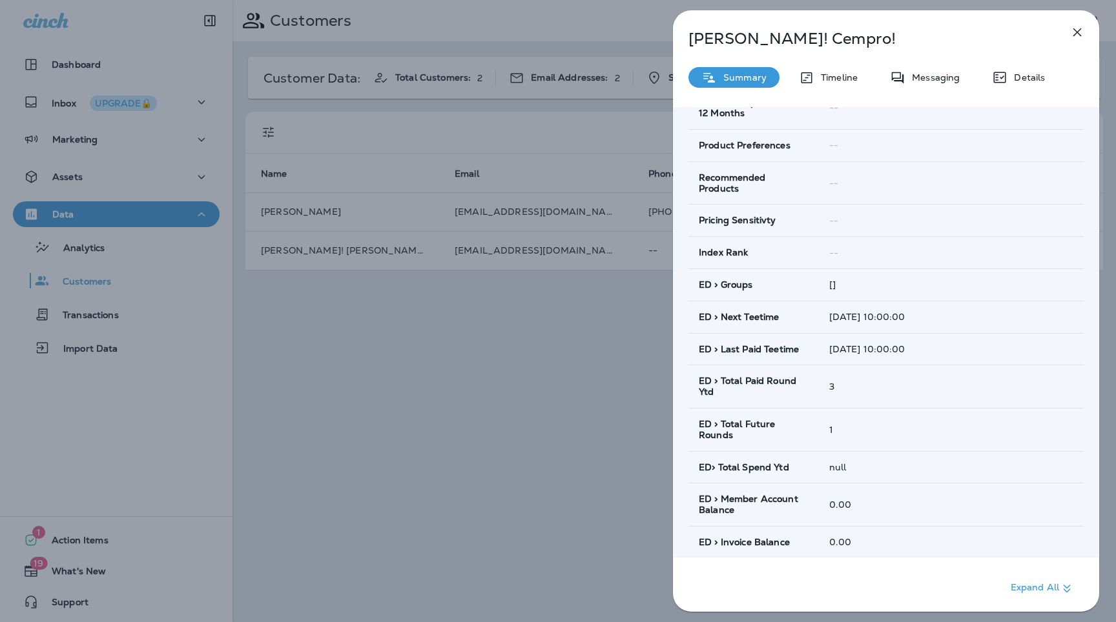
click at [1081, 37] on icon "button" at bounding box center [1076, 32] width 15 height 15
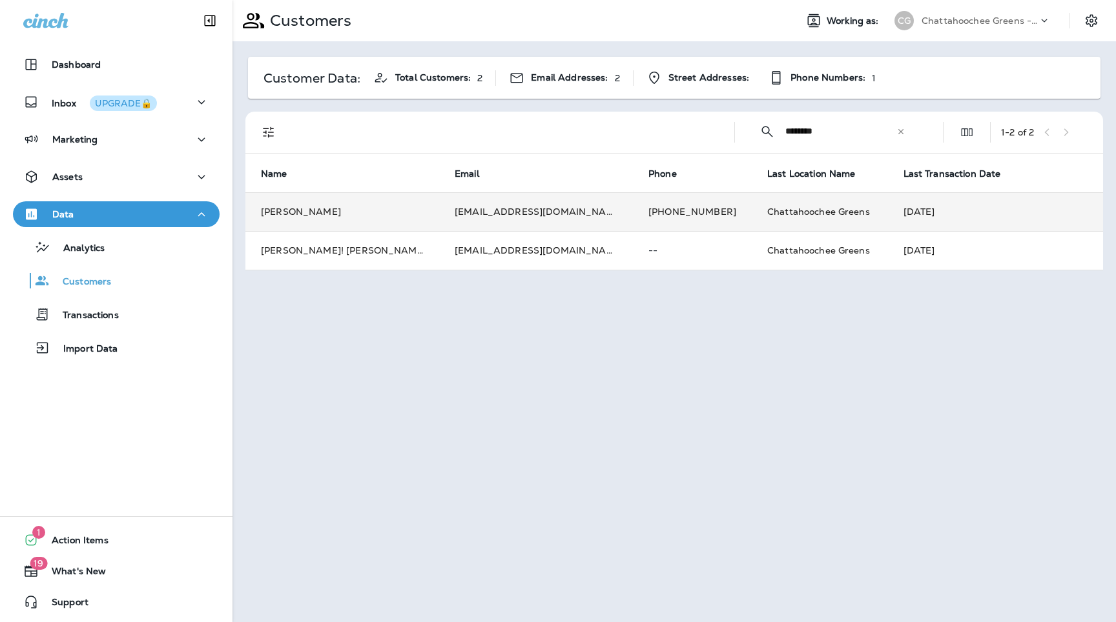
click at [439, 209] on td "[EMAIL_ADDRESS][DOMAIN_NAME]" at bounding box center [536, 211] width 194 height 39
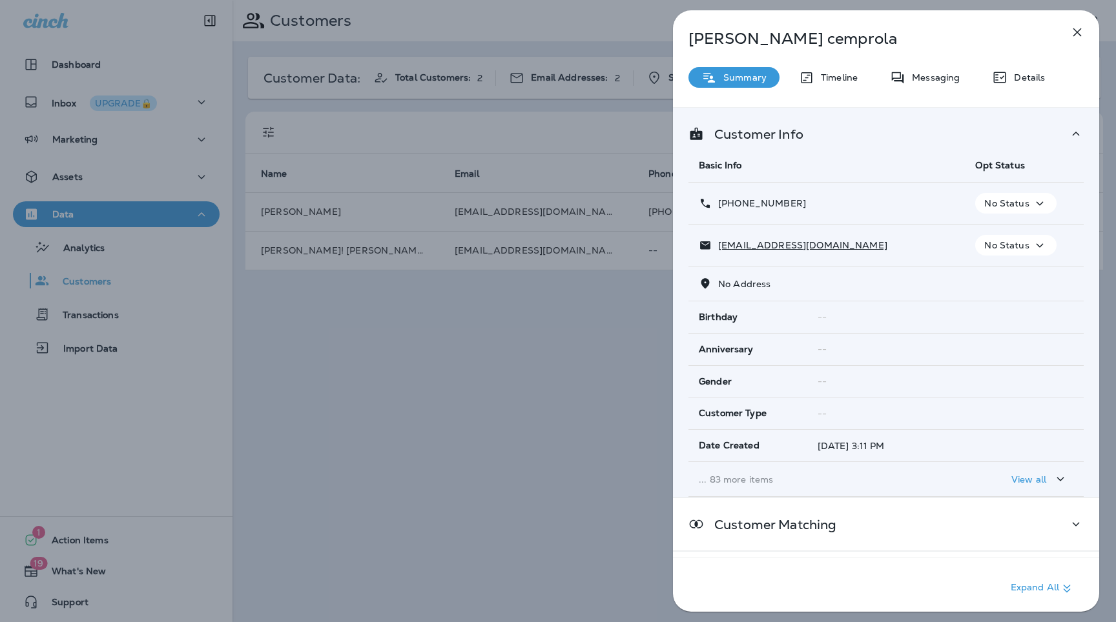
click at [752, 475] on p "... 83 more items" at bounding box center [827, 480] width 256 height 10
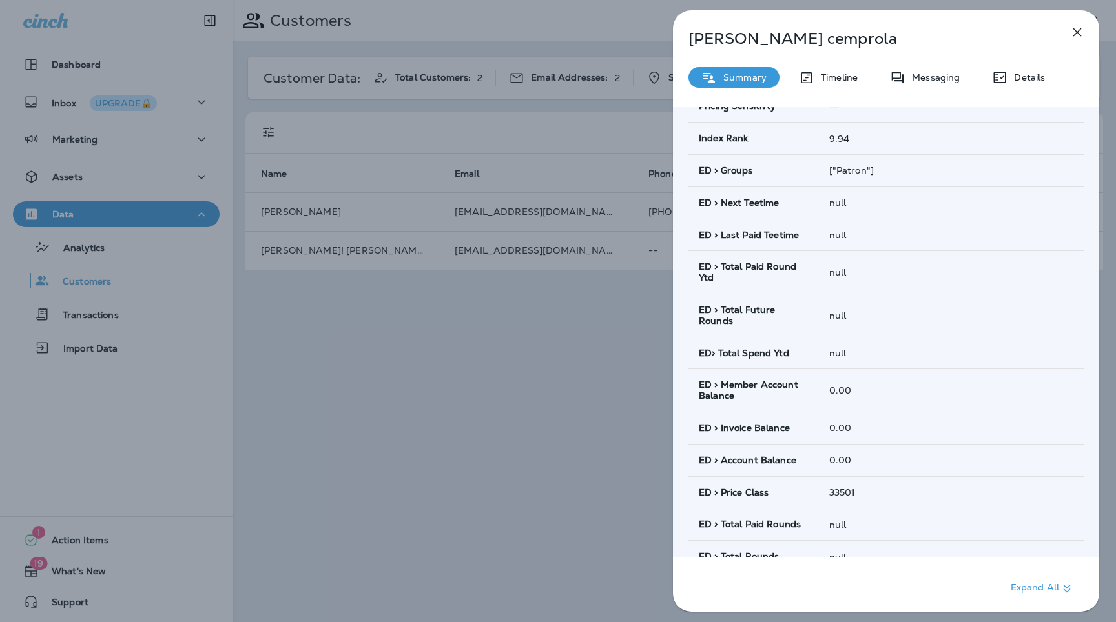
scroll to position [712, 0]
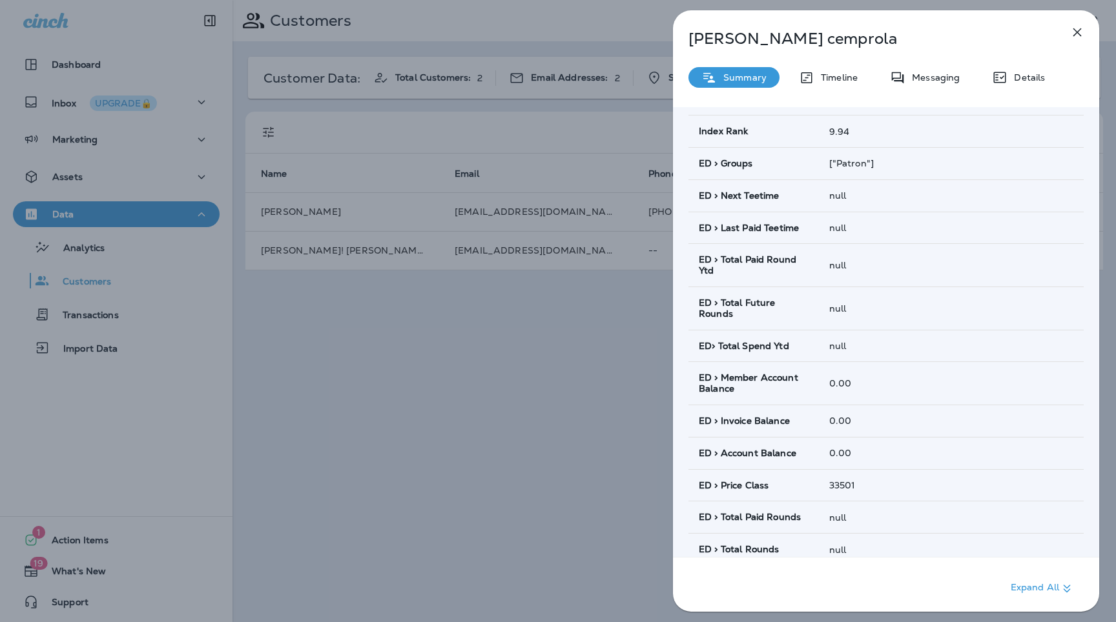
click at [1085, 29] on button "button" at bounding box center [1077, 32] width 26 height 26
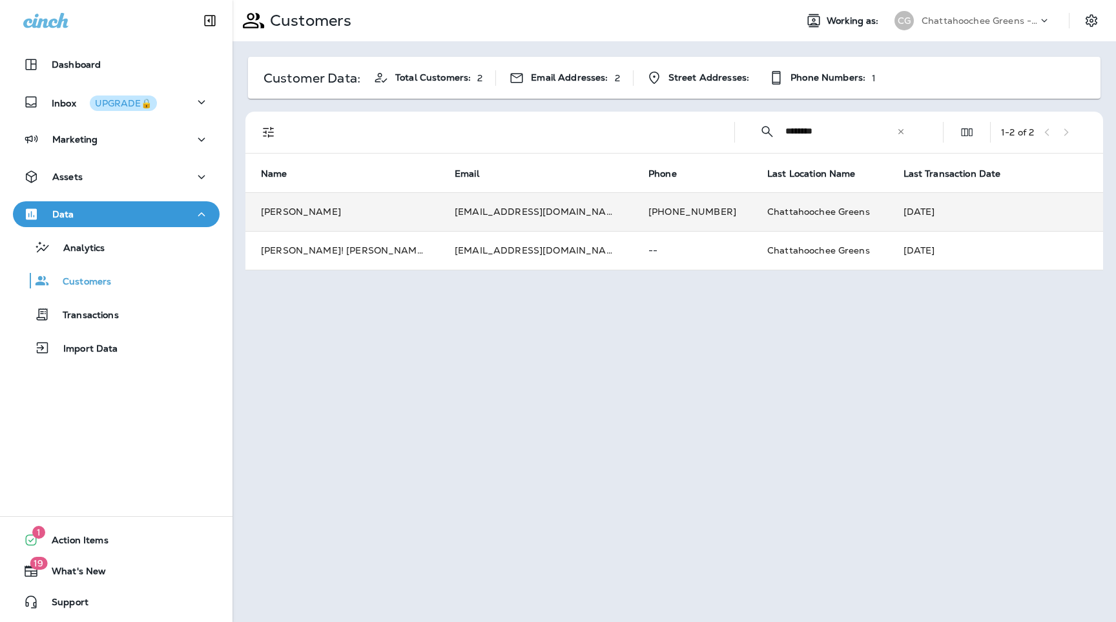
click at [371, 211] on td "[PERSON_NAME]" at bounding box center [342, 211] width 194 height 39
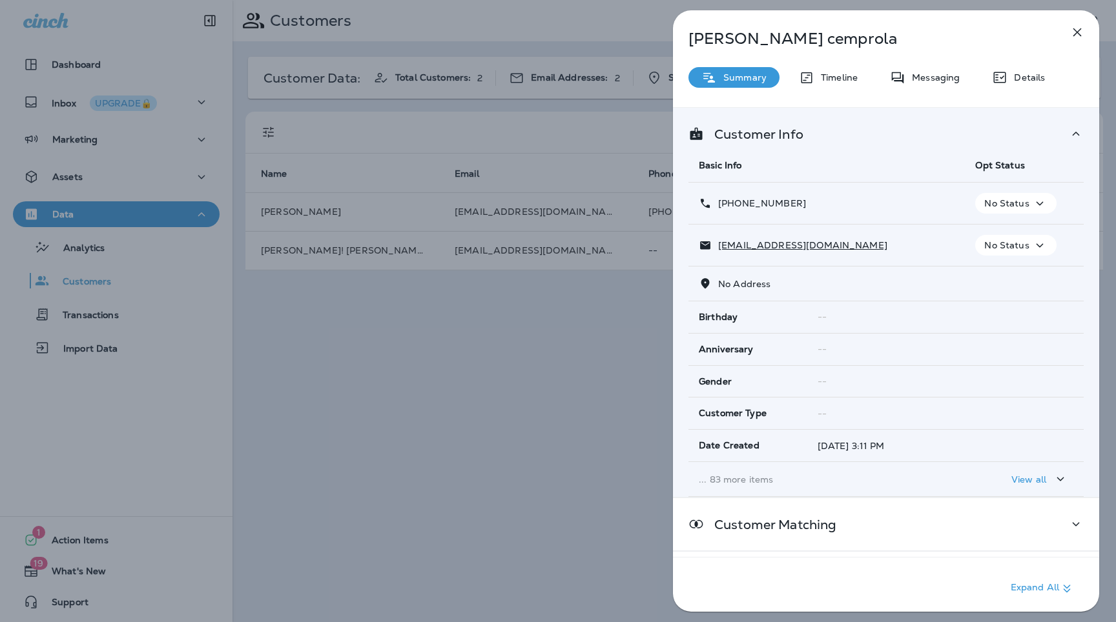
click at [748, 484] on p "... 83 more items" at bounding box center [827, 480] width 256 height 10
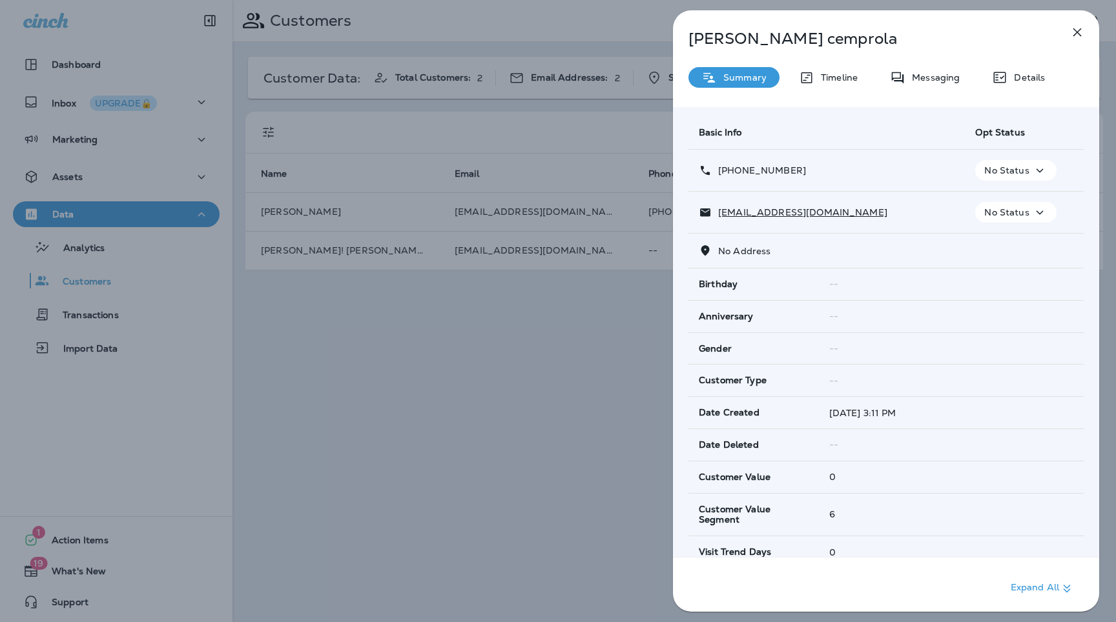
scroll to position [29, 0]
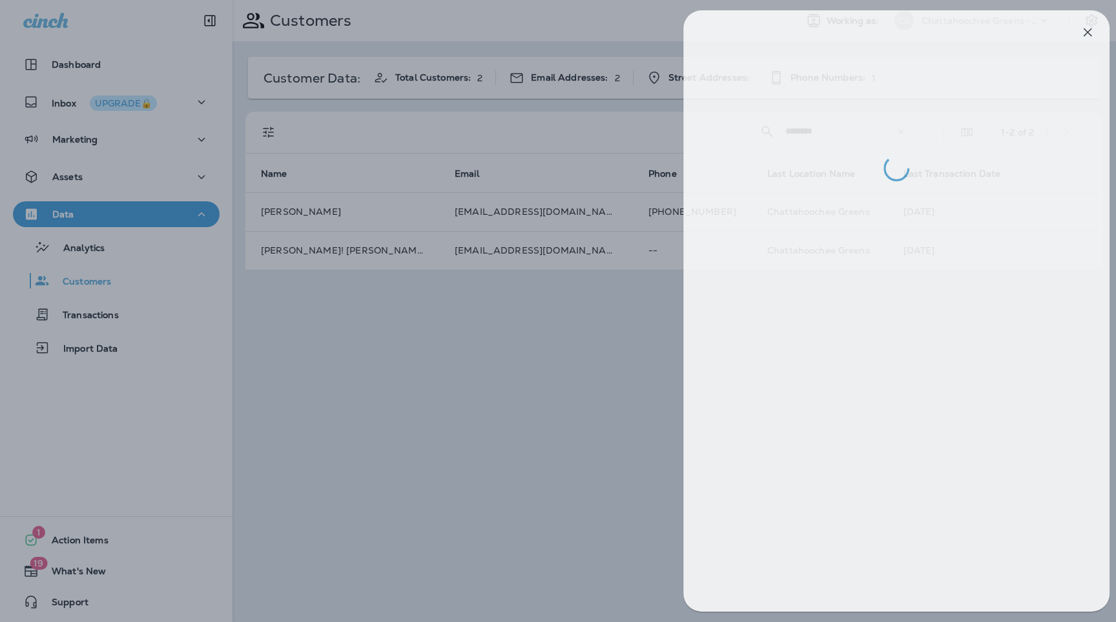
click at [507, 441] on div at bounding box center [568, 311] width 1116 height 622
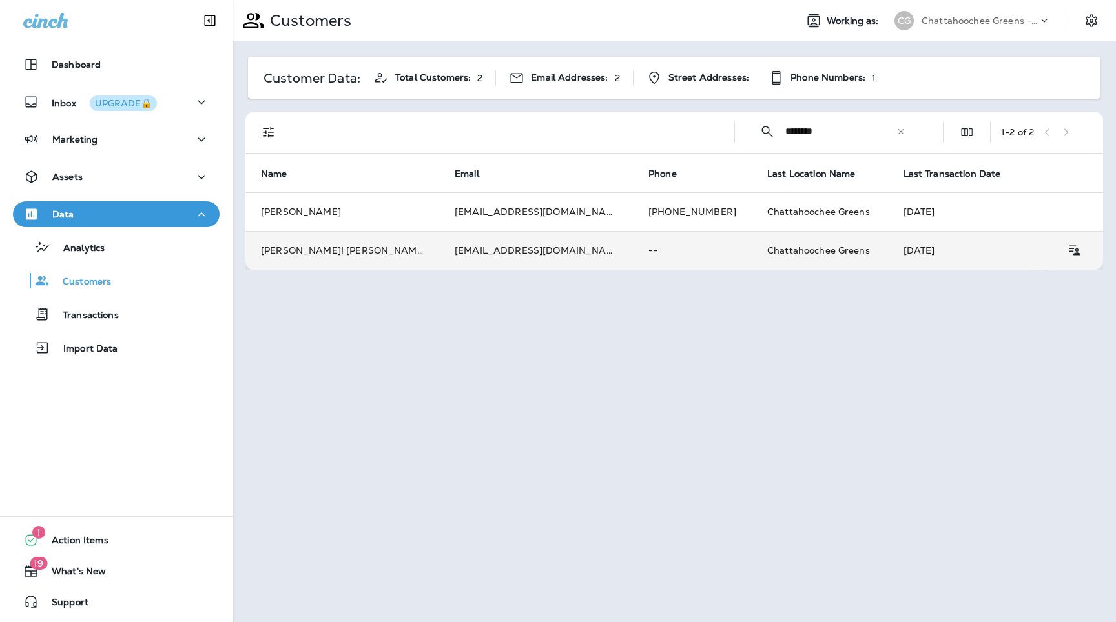
click at [453, 252] on td "[EMAIL_ADDRESS][DOMAIN_NAME]" at bounding box center [536, 250] width 194 height 39
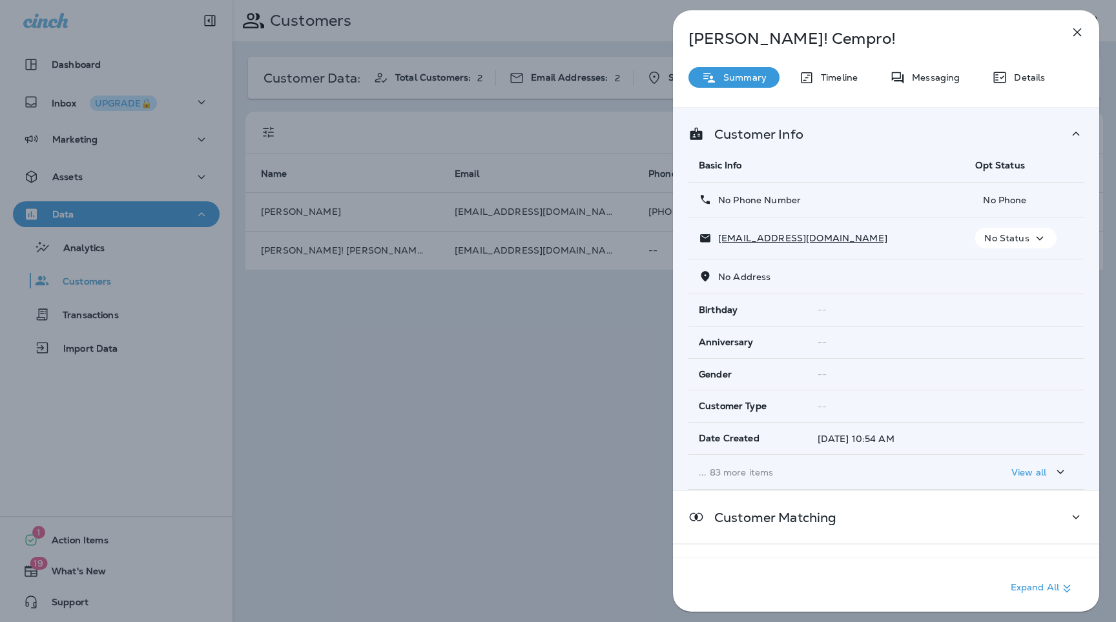
scroll to position [50, 0]
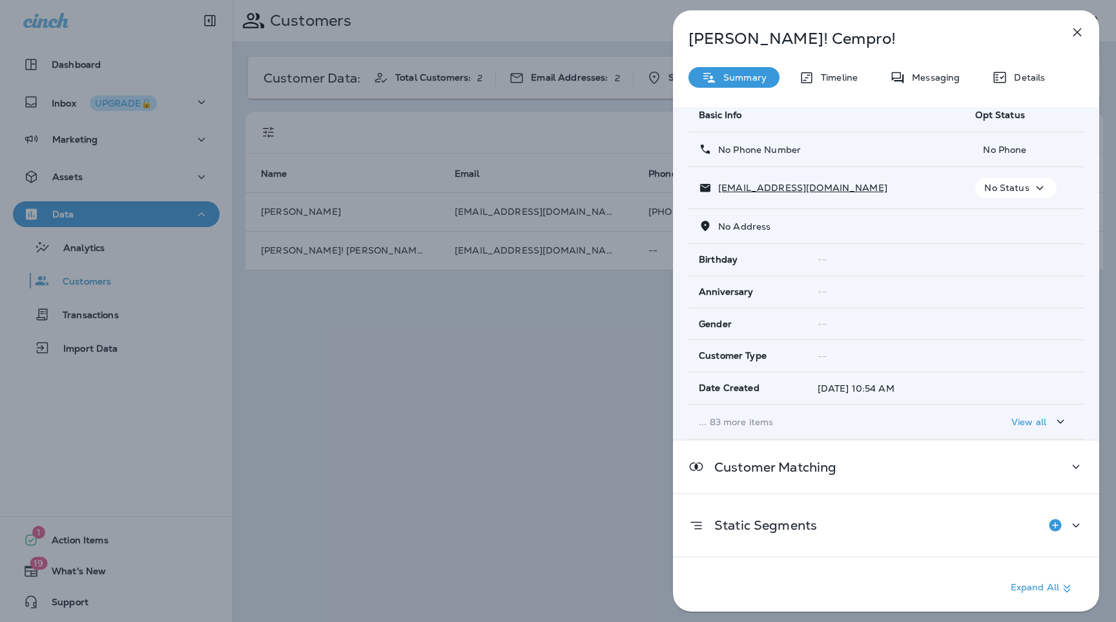
click at [755, 419] on p "... 83 more items" at bounding box center [827, 422] width 256 height 10
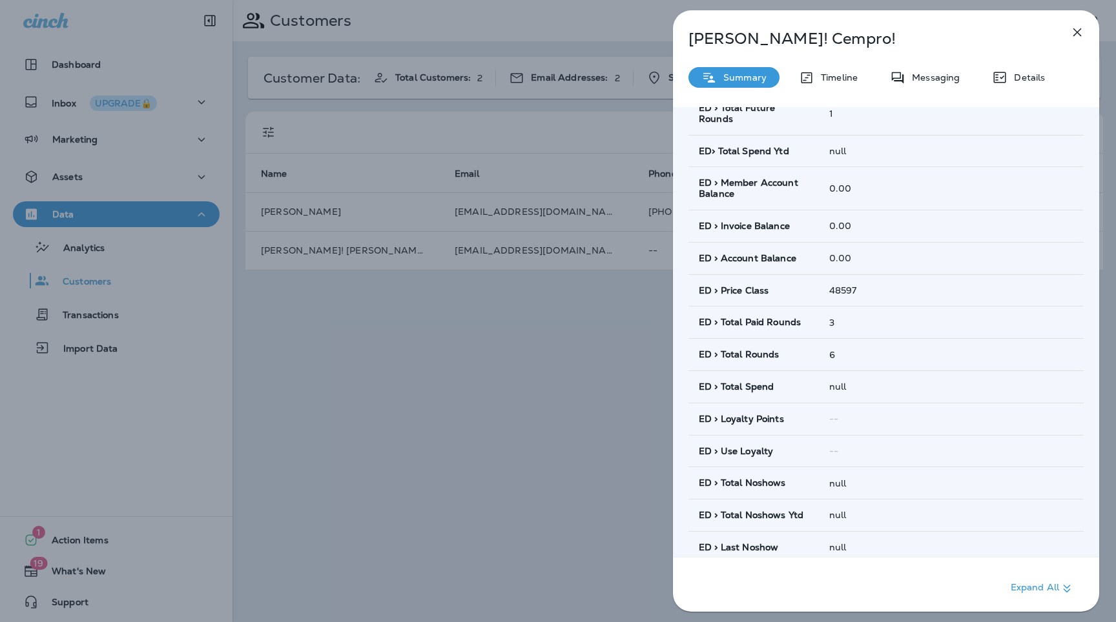
scroll to position [928, 0]
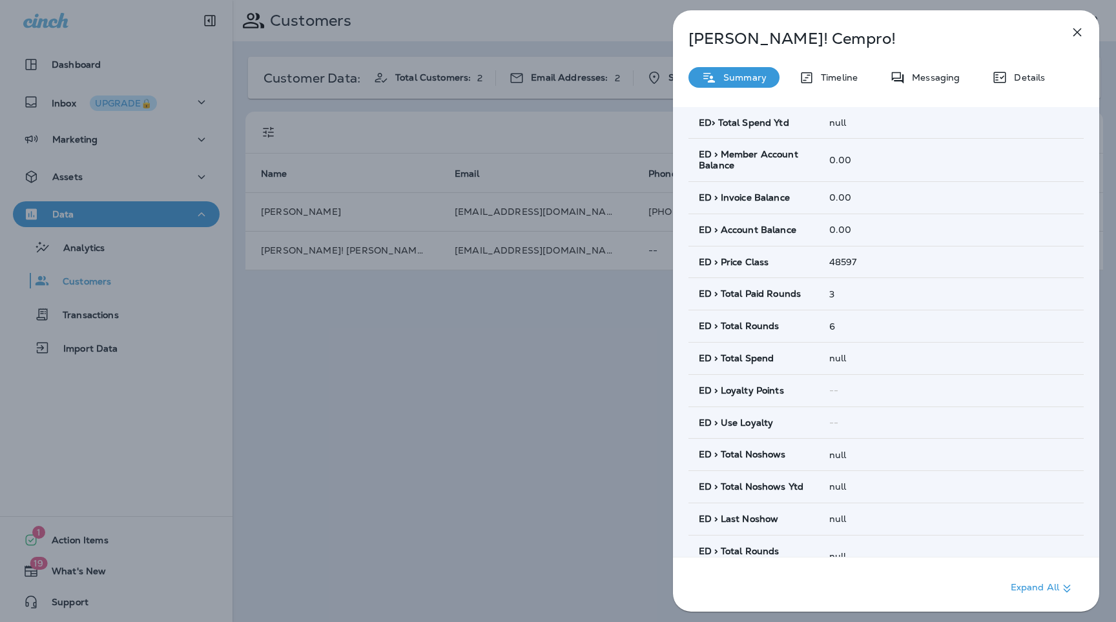
click at [537, 395] on div "[PERSON_NAME]! [PERSON_NAME]! Summary Timeline Messaging Details Customer Info …" at bounding box center [558, 311] width 1116 height 622
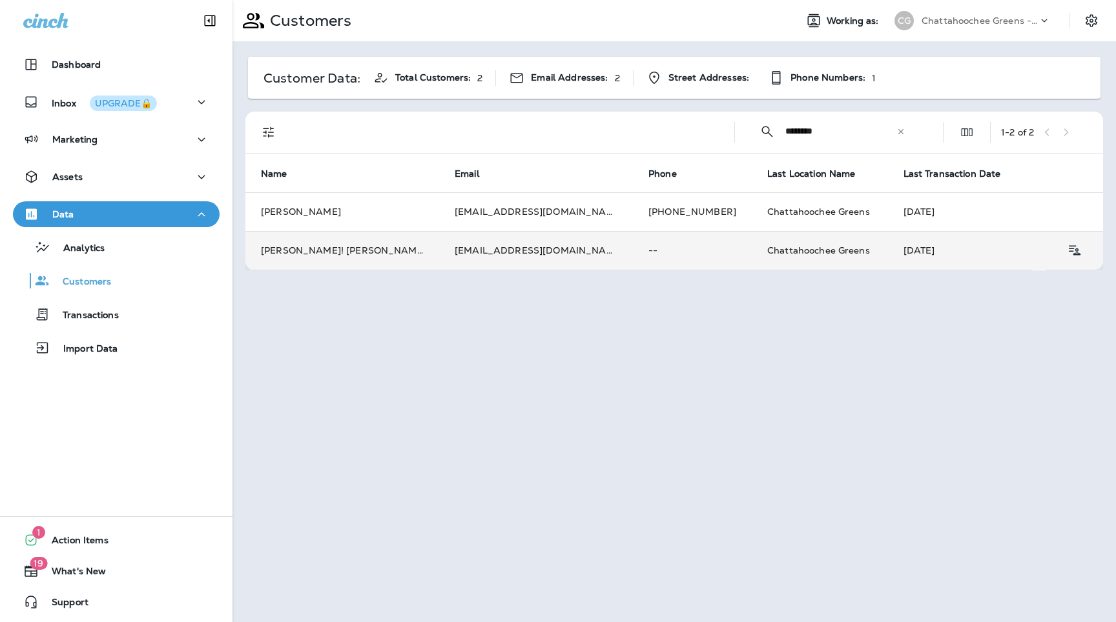
click at [385, 253] on td "[PERSON_NAME]! [PERSON_NAME]!" at bounding box center [342, 250] width 194 height 39
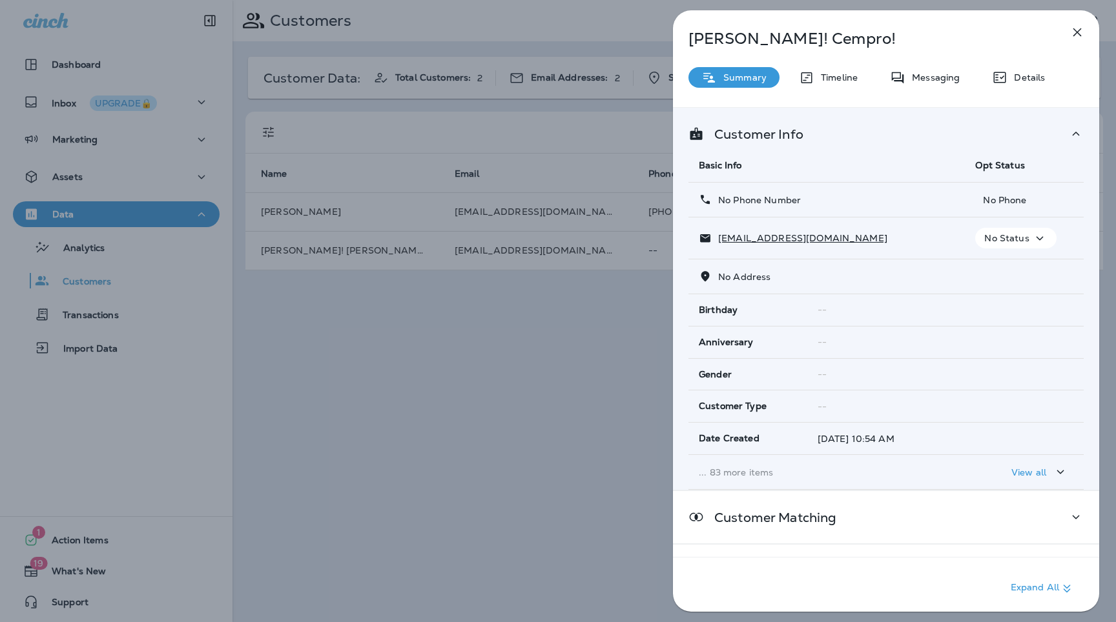
click at [777, 477] on td "... 83 more items" at bounding box center [826, 472] width 276 height 35
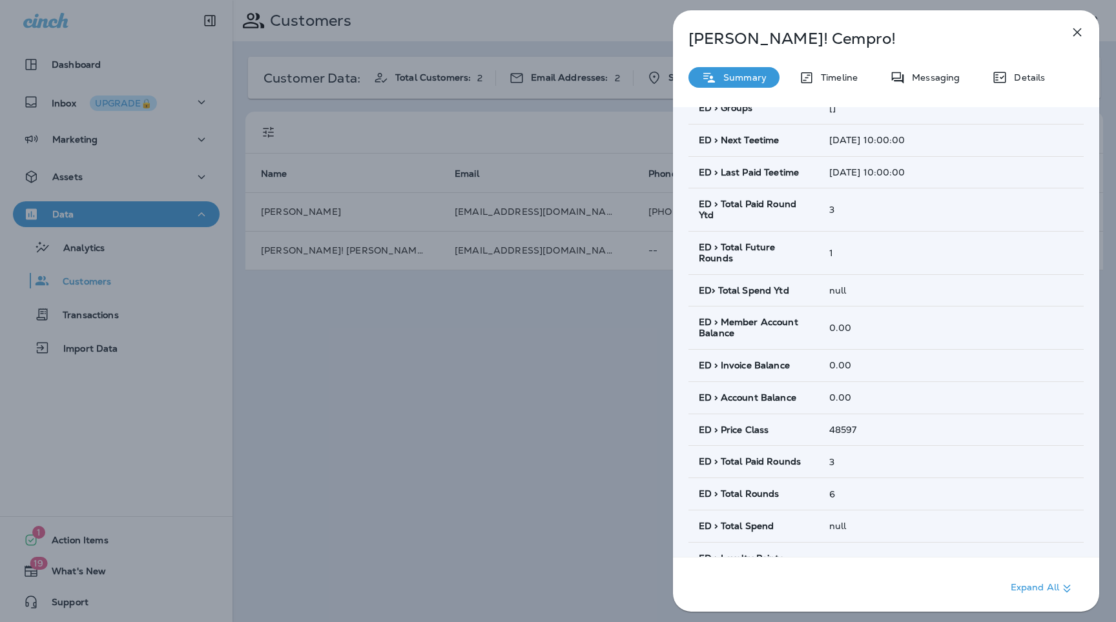
scroll to position [761, 0]
click at [371, 415] on div "[PERSON_NAME]! [PERSON_NAME]! Summary Timeline Messaging Details Customer Info …" at bounding box center [558, 311] width 1116 height 622
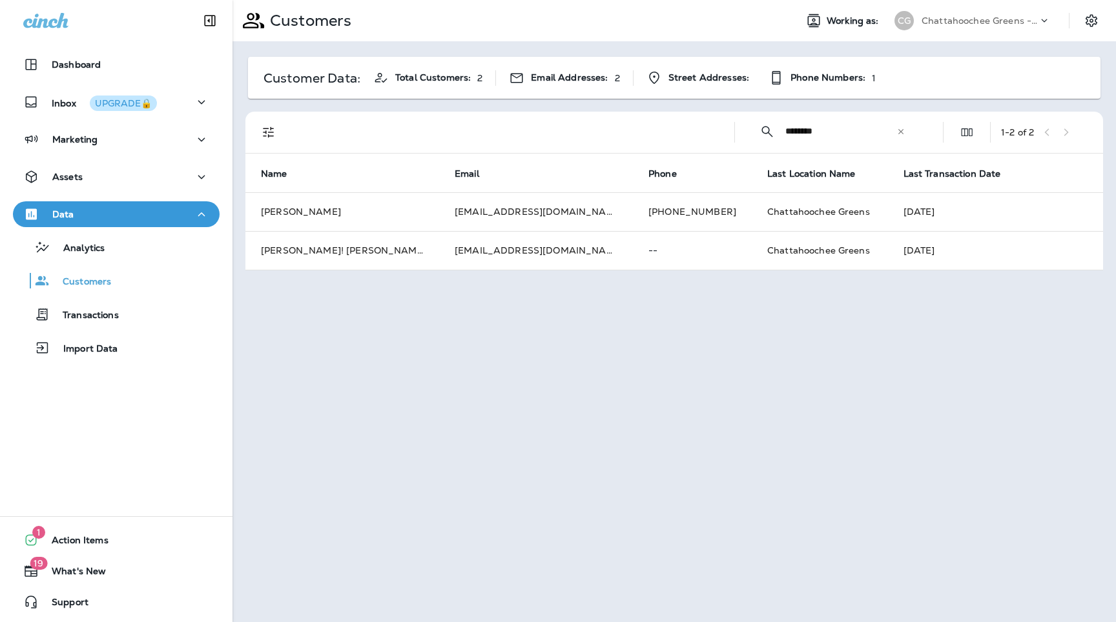
click at [326, 209] on td "[PERSON_NAME]" at bounding box center [342, 211] width 194 height 39
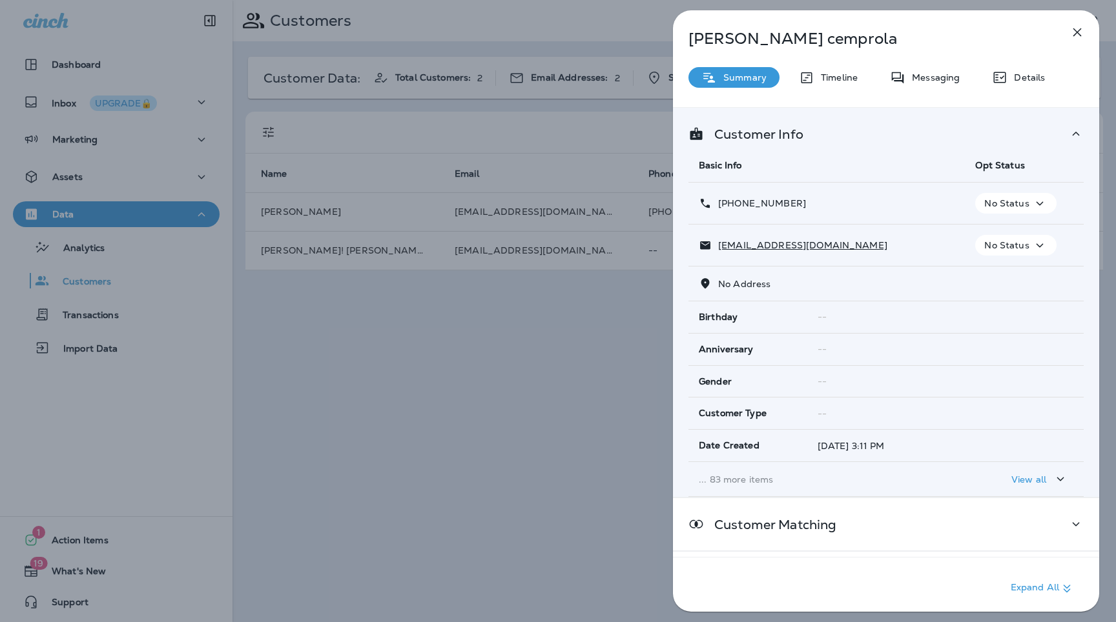
click at [742, 475] on p "... 83 more items" at bounding box center [827, 480] width 256 height 10
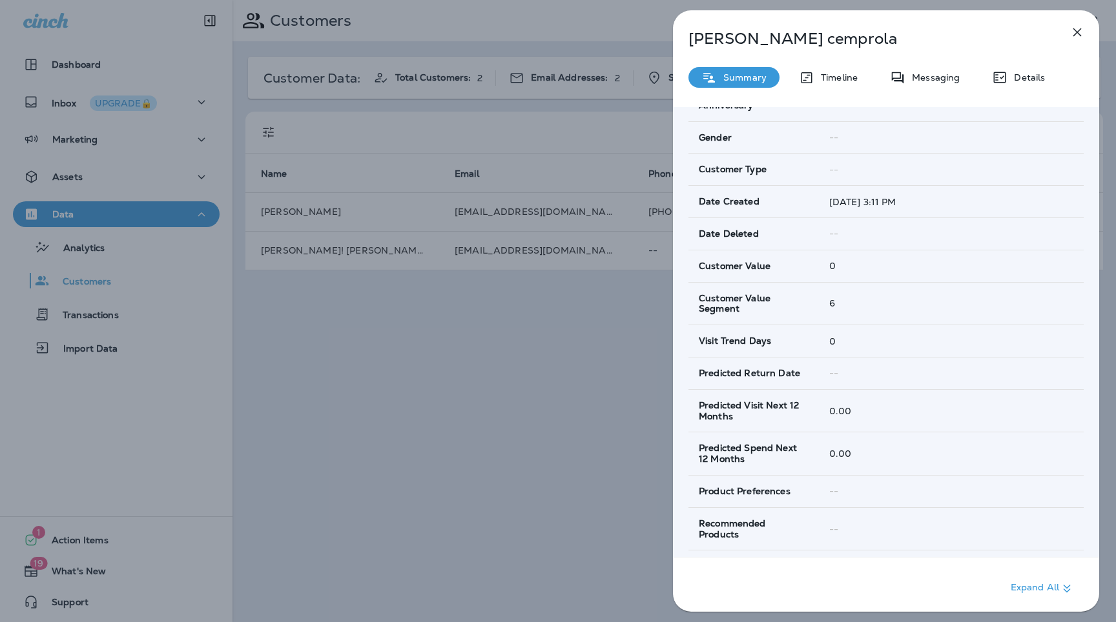
scroll to position [484, 0]
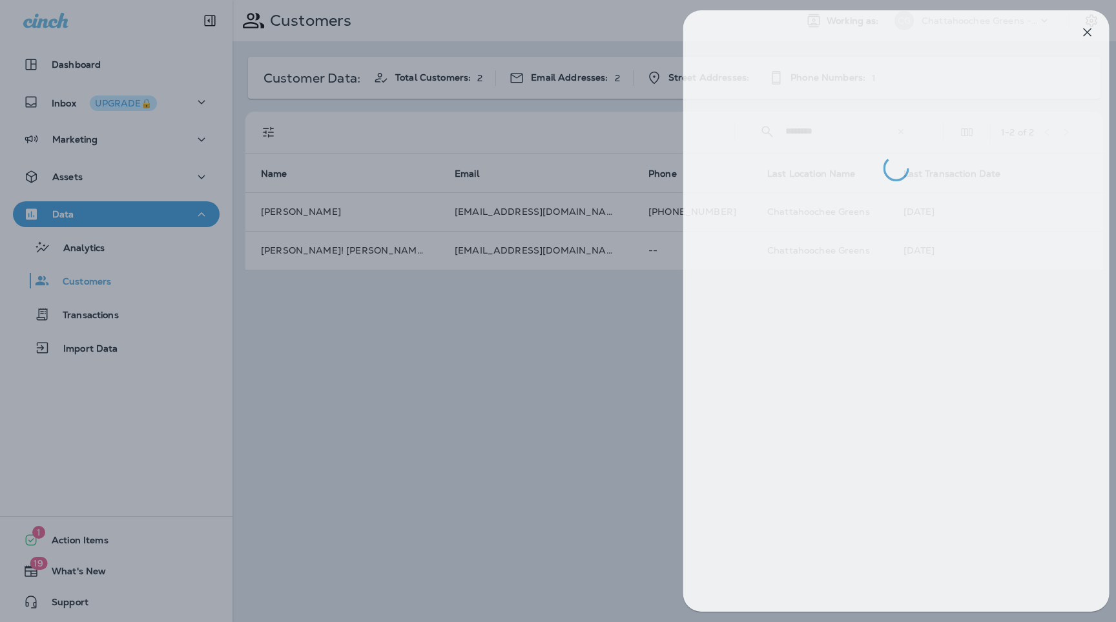
click at [578, 459] on div at bounding box center [568, 311] width 1116 height 622
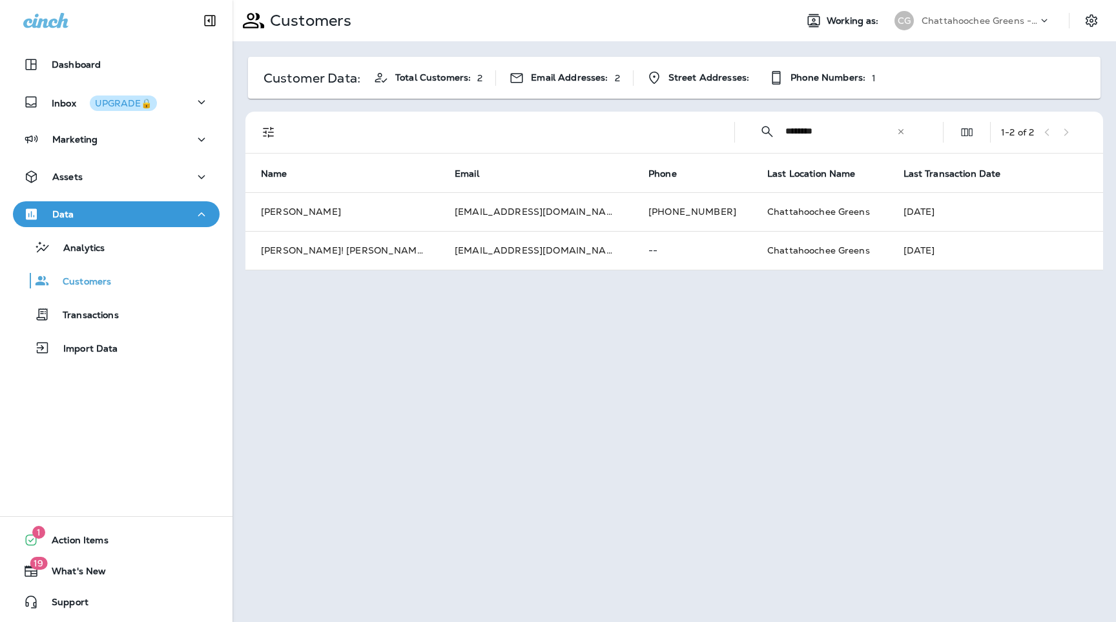
click at [853, 138] on input "********" at bounding box center [840, 131] width 111 height 34
type input "****"
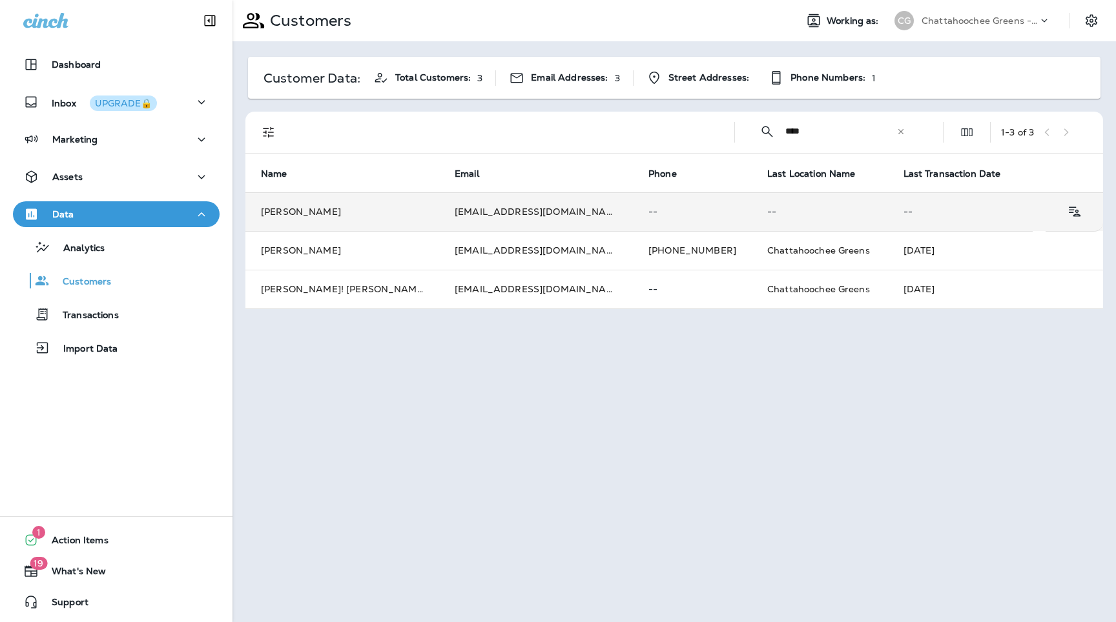
click at [767, 215] on p "--" at bounding box center [819, 212] width 105 height 10
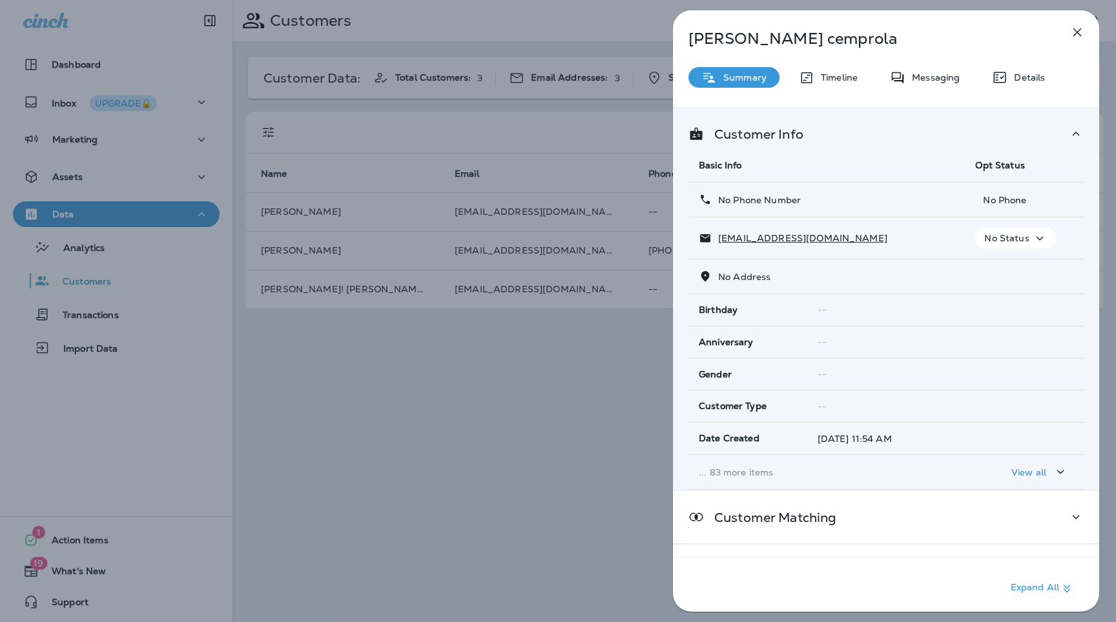
click at [740, 467] on p "... 83 more items" at bounding box center [827, 472] width 256 height 10
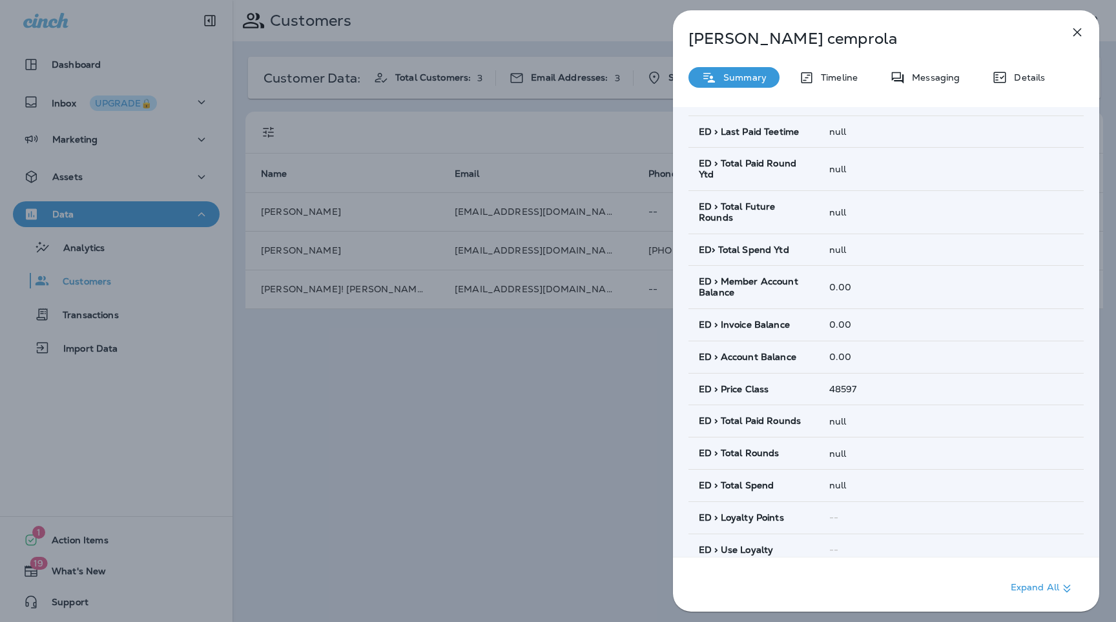
scroll to position [858, 0]
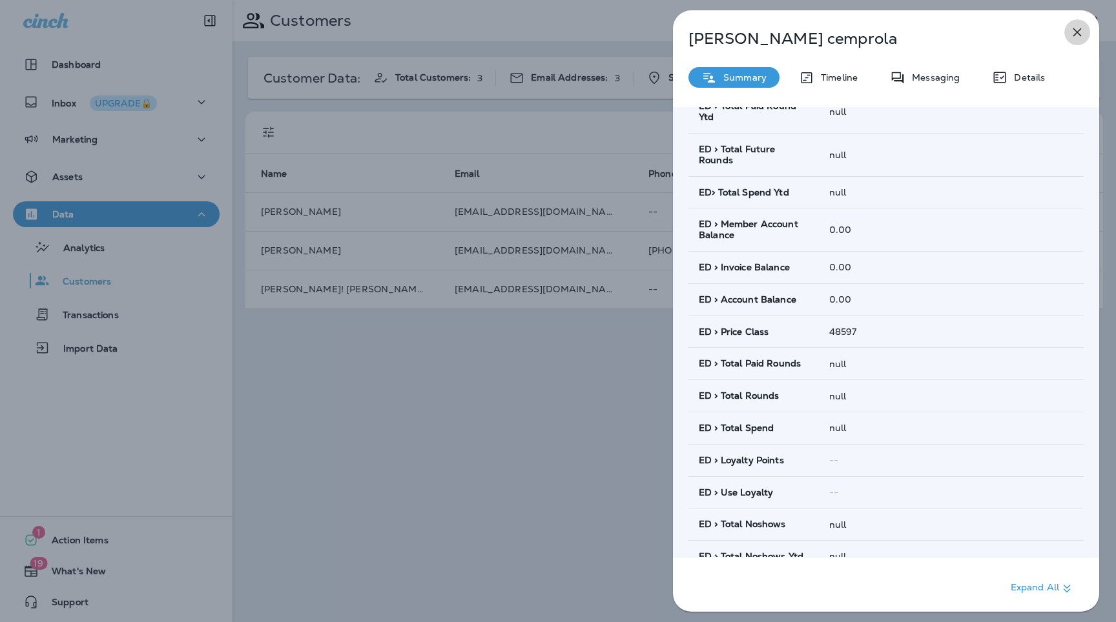
click at [1079, 28] on icon "button" at bounding box center [1076, 32] width 15 height 15
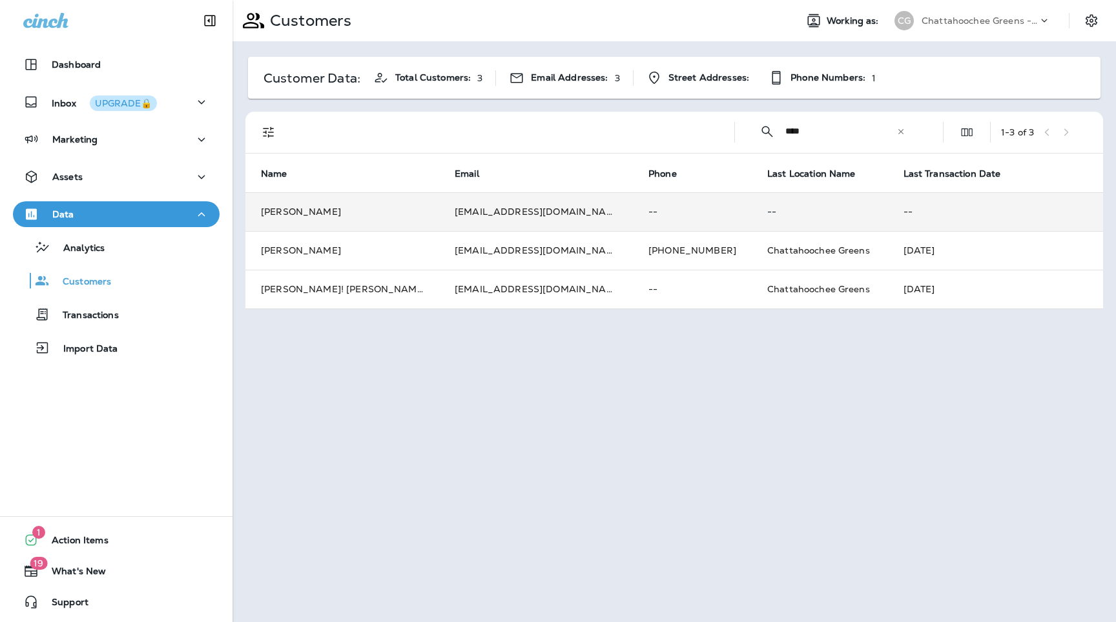
click at [408, 205] on td "[PERSON_NAME]" at bounding box center [342, 211] width 194 height 39
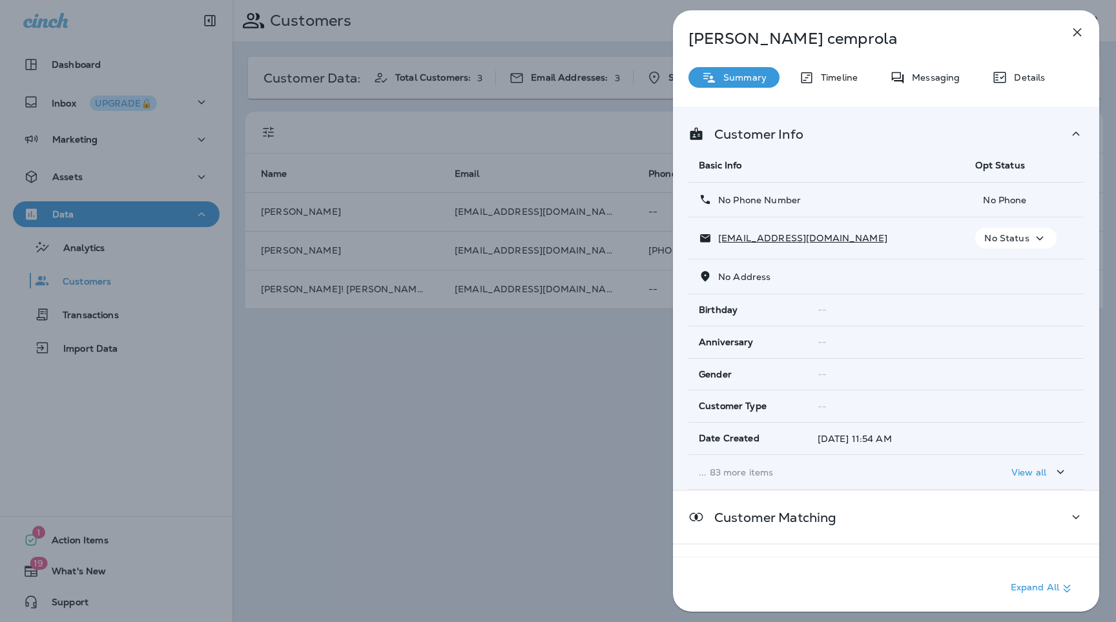
click at [722, 467] on p "... 83 more items" at bounding box center [827, 472] width 256 height 10
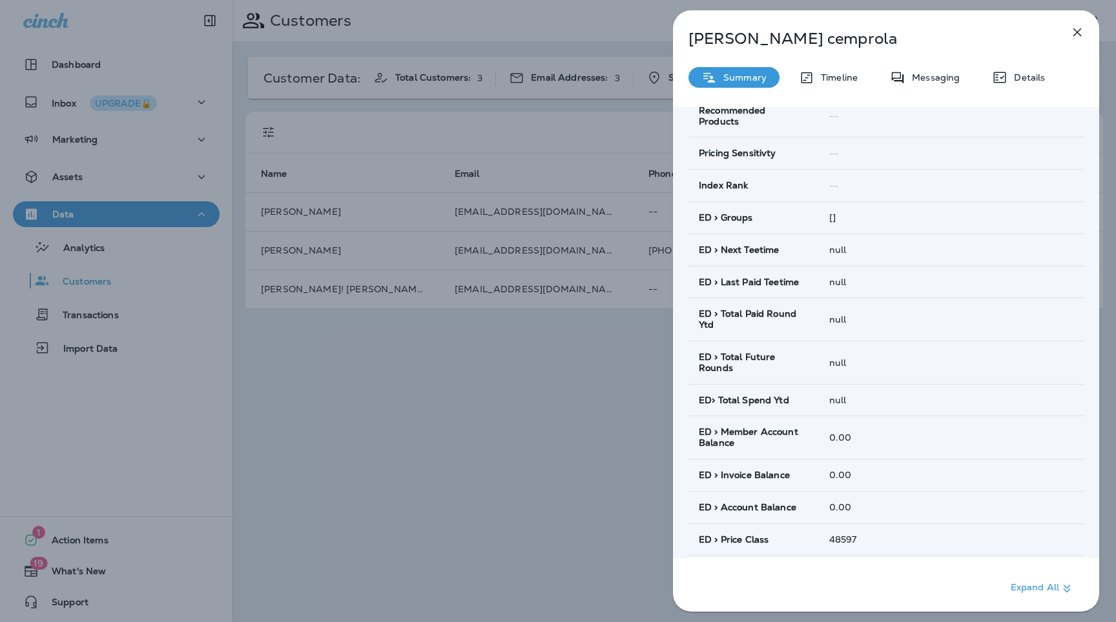
scroll to position [666, 0]
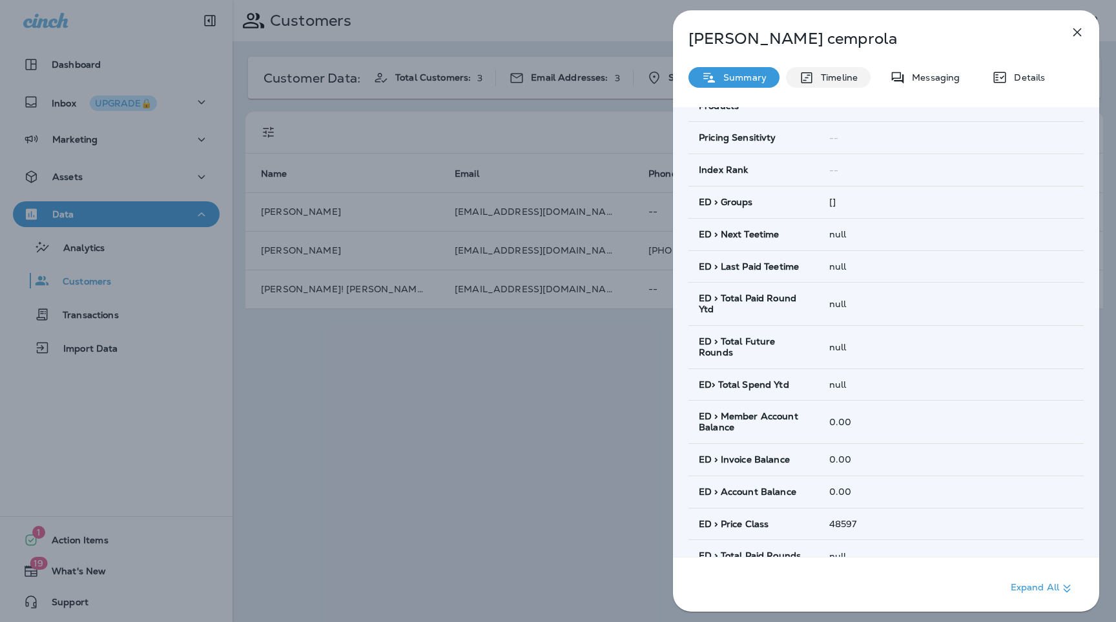
click at [830, 71] on div "Timeline" at bounding box center [828, 77] width 85 height 21
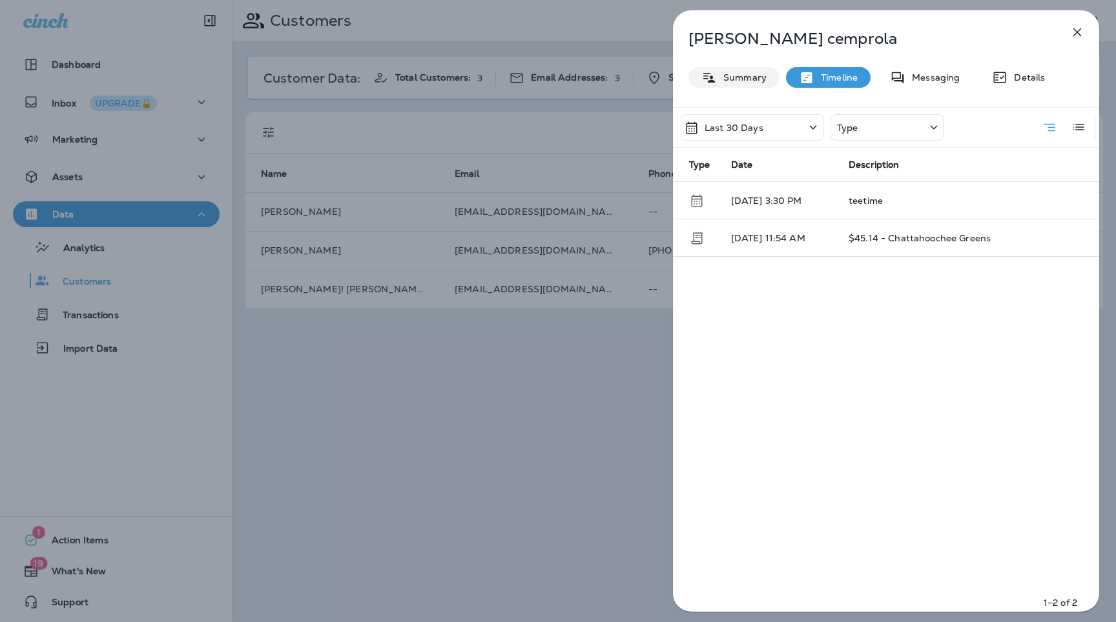
click at [753, 76] on p "Summary" at bounding box center [742, 77] width 50 height 10
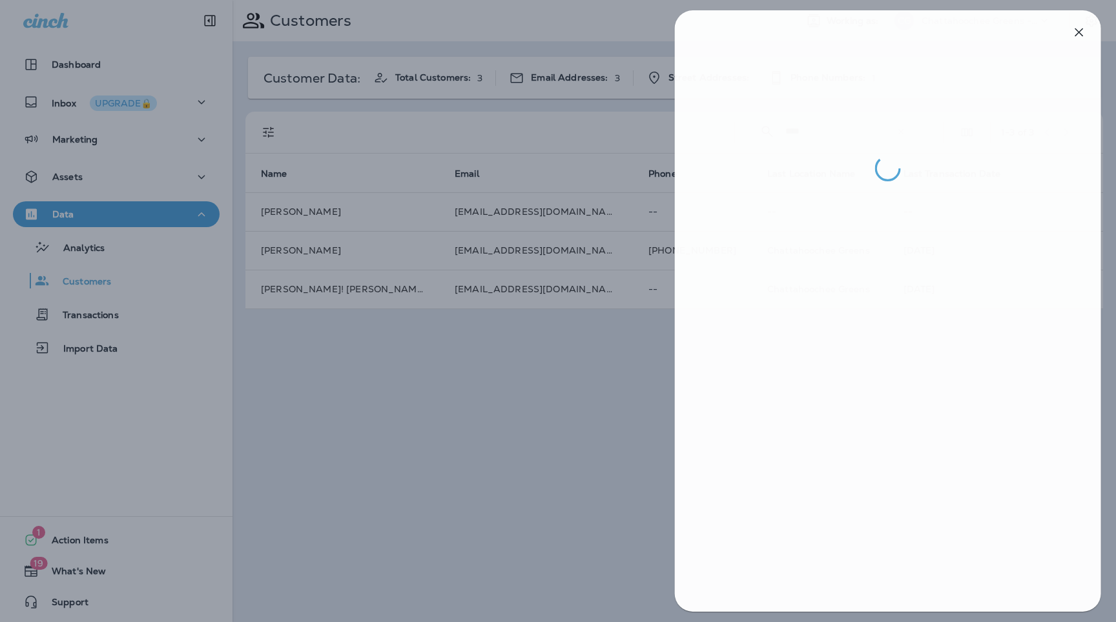
click at [483, 433] on div at bounding box center [560, 311] width 1116 height 622
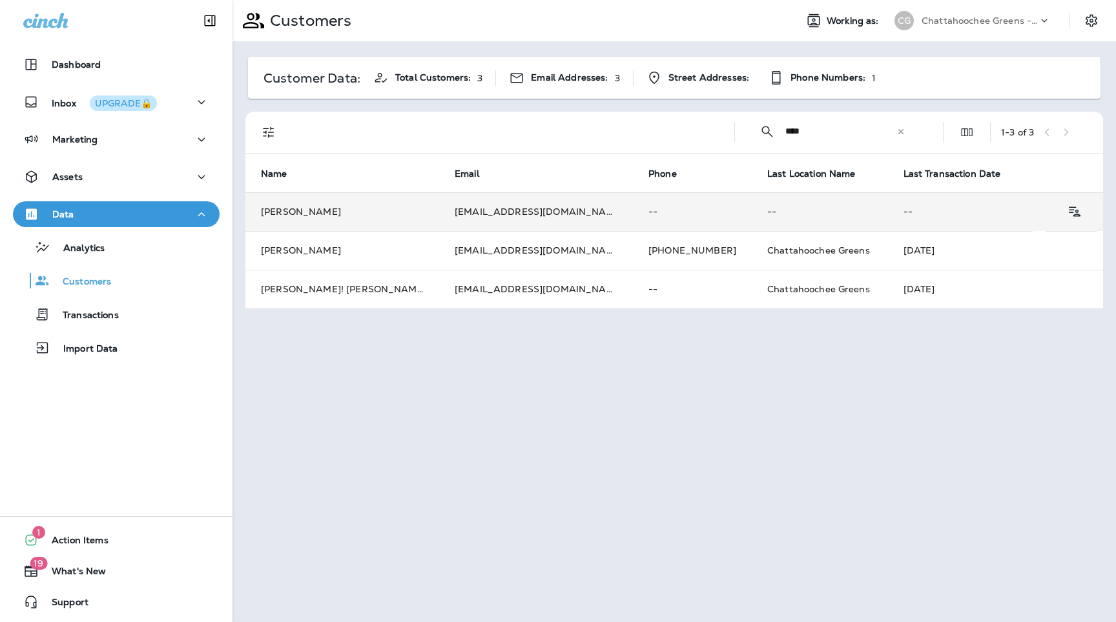
click at [535, 218] on td "bcemp@gmail.com" at bounding box center [536, 211] width 194 height 39
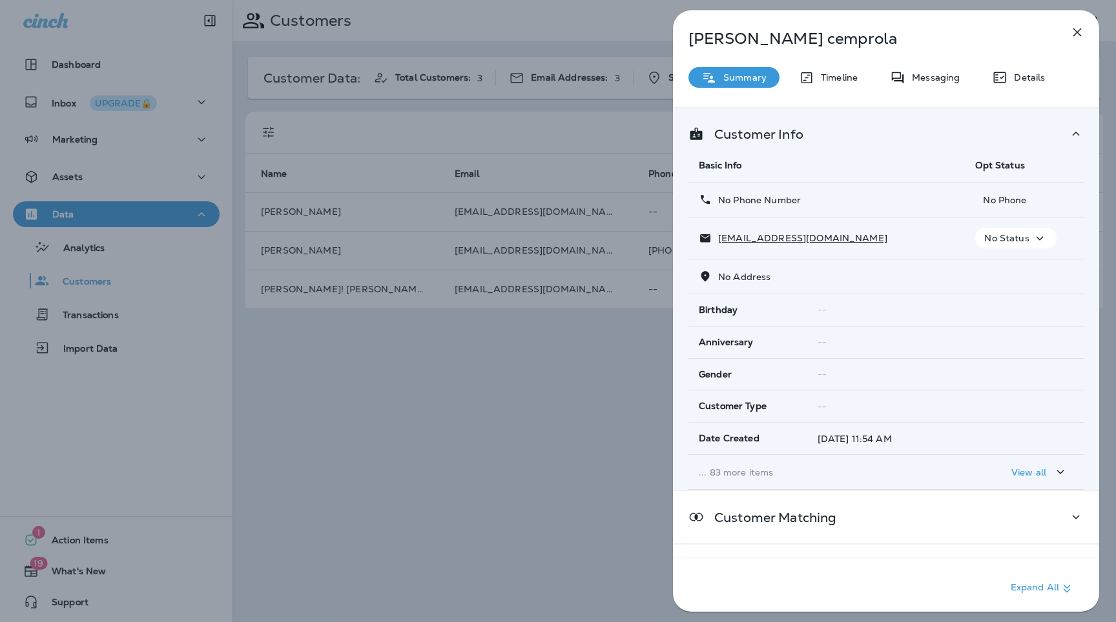
click at [744, 469] on p "... 83 more items" at bounding box center [827, 472] width 256 height 10
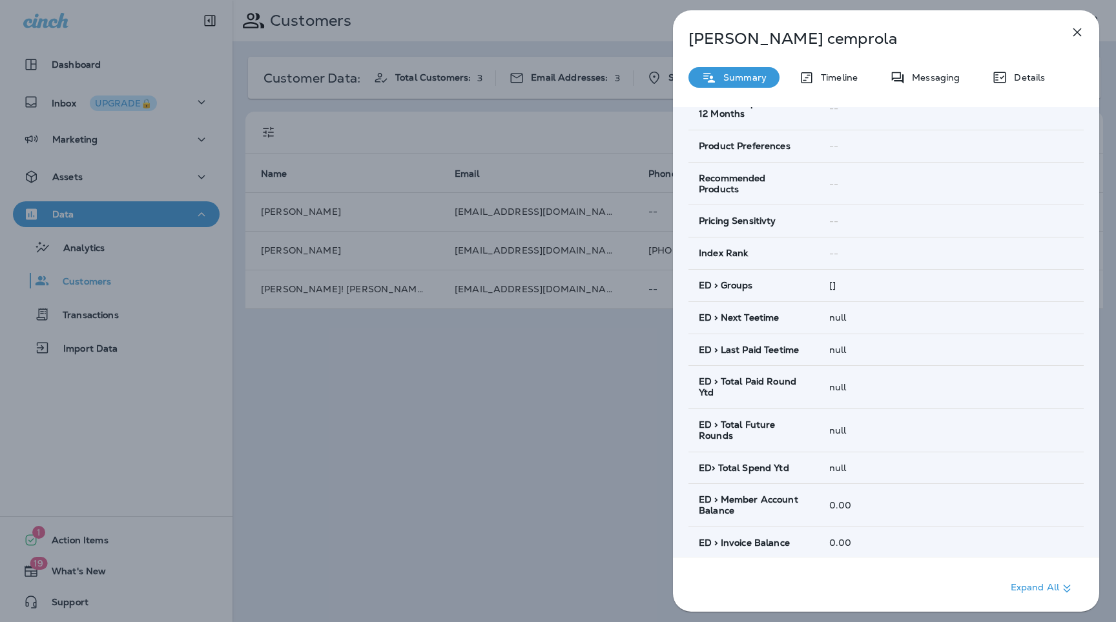
scroll to position [533, 0]
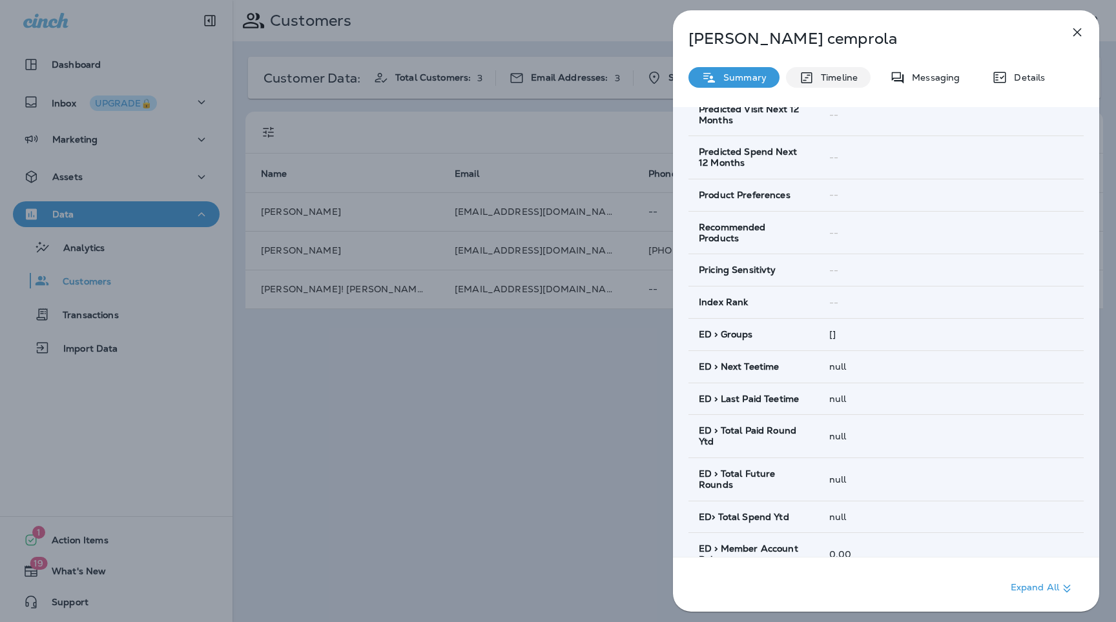
click at [840, 74] on p "Timeline" at bounding box center [835, 77] width 43 height 10
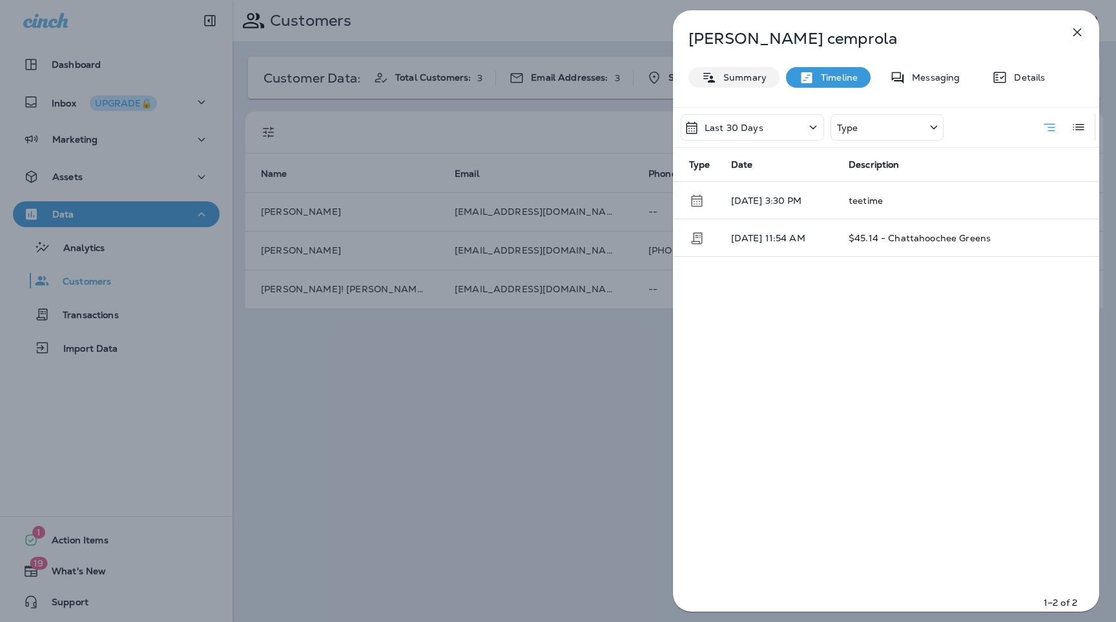
click at [741, 72] on p "Summary" at bounding box center [742, 77] width 50 height 10
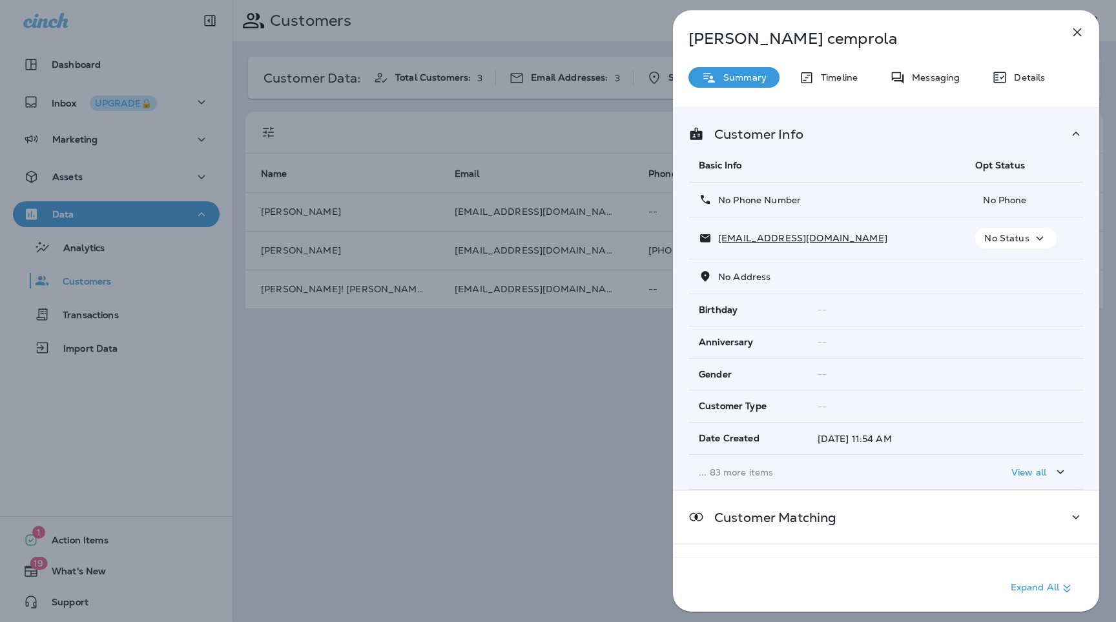
scroll to position [50, 0]
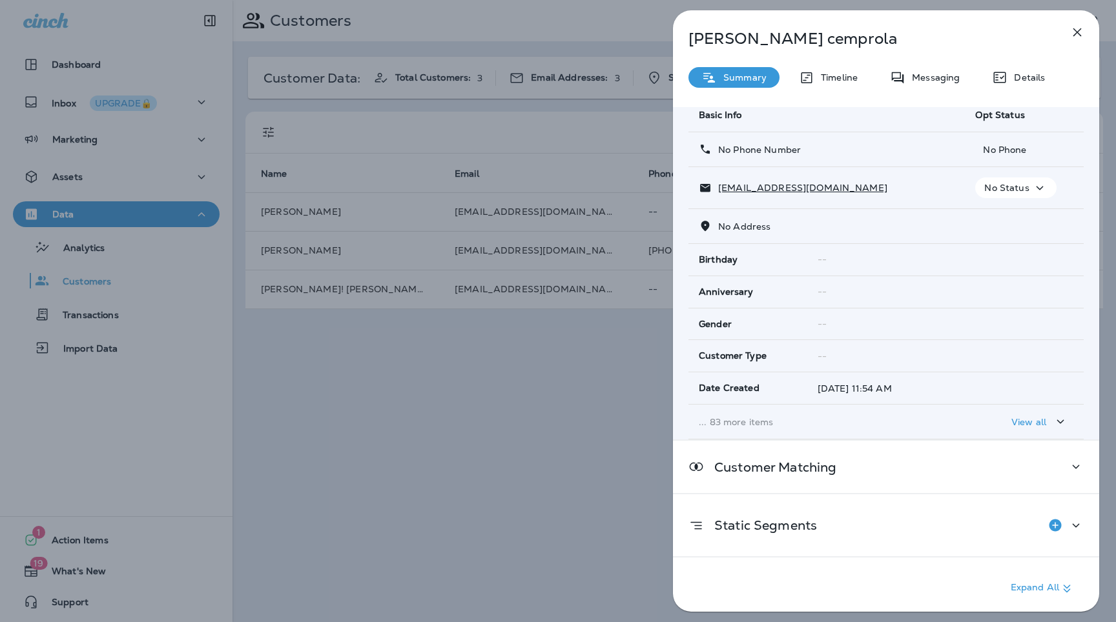
click at [757, 418] on p "... 83 more items" at bounding box center [827, 422] width 256 height 10
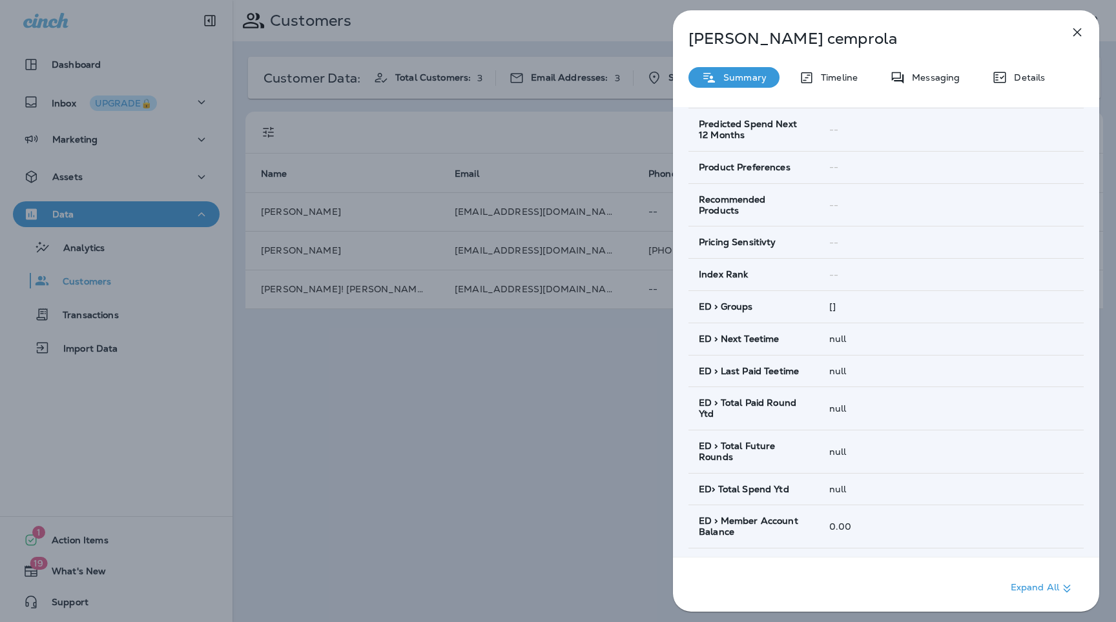
scroll to position [582, 0]
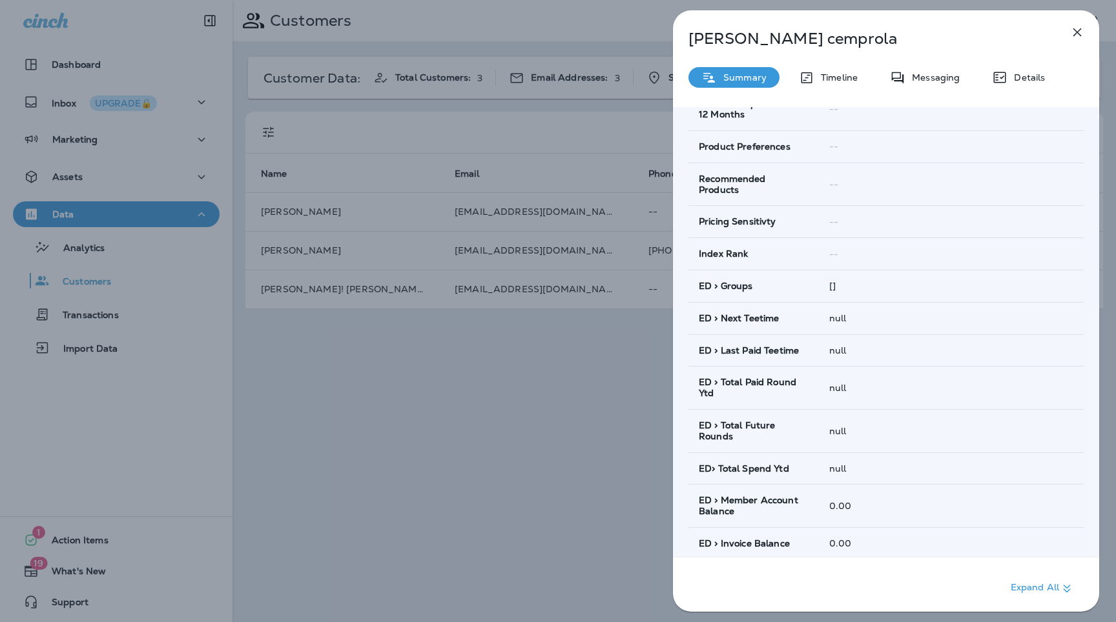
click at [1081, 32] on icon "button" at bounding box center [1076, 32] width 15 height 15
